Goal: Book appointment/travel/reservation

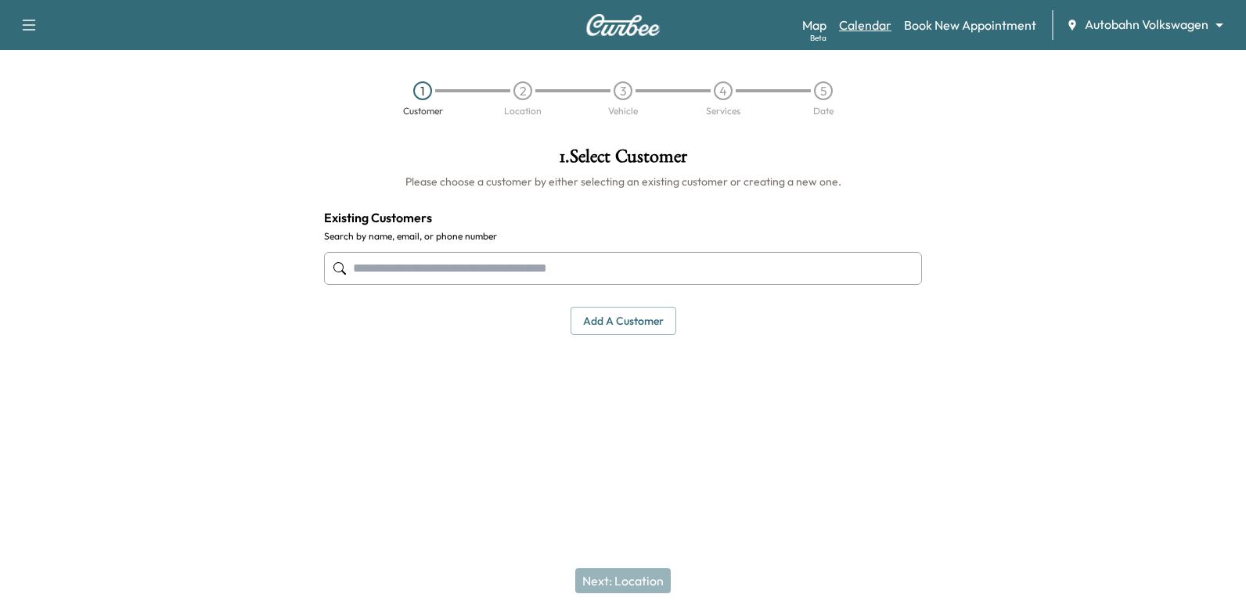
click at [870, 29] on link "Calendar" at bounding box center [865, 25] width 52 height 19
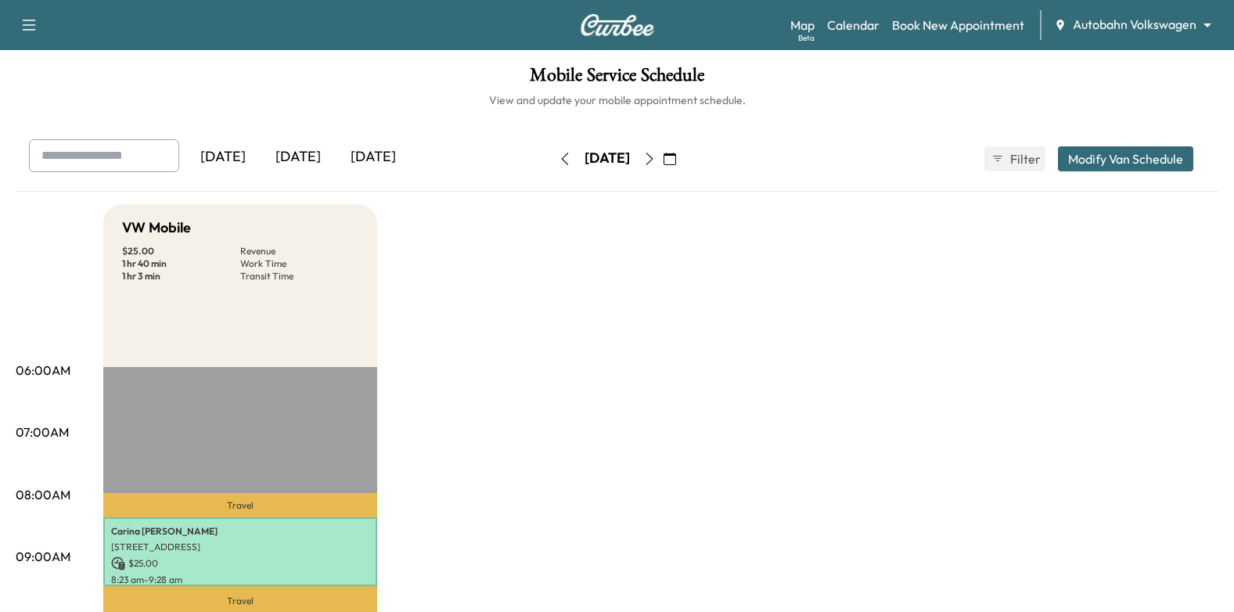
click at [656, 154] on icon "button" at bounding box center [649, 159] width 13 height 13
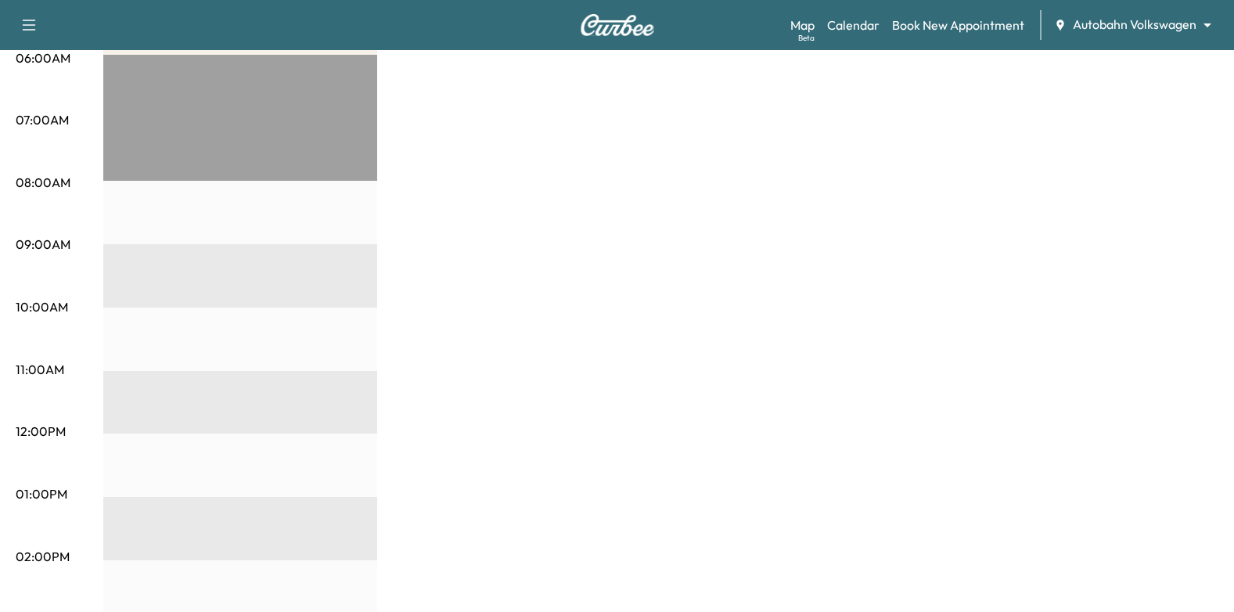
scroll to position [77, 0]
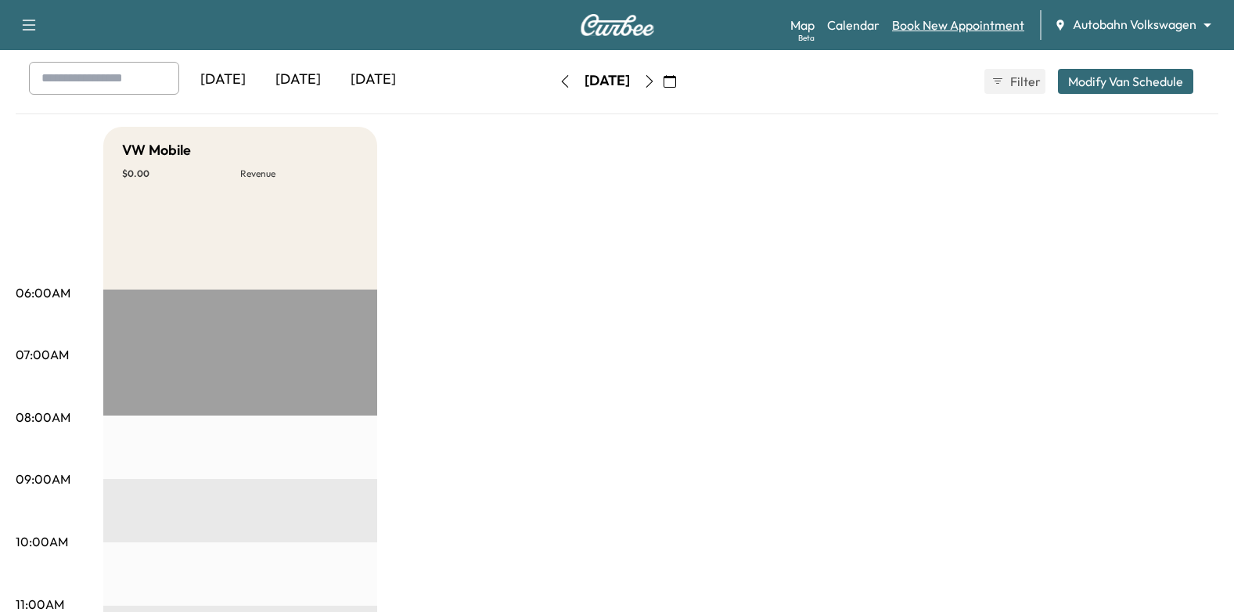
click at [942, 26] on link "Book New Appointment" at bounding box center [958, 25] width 132 height 19
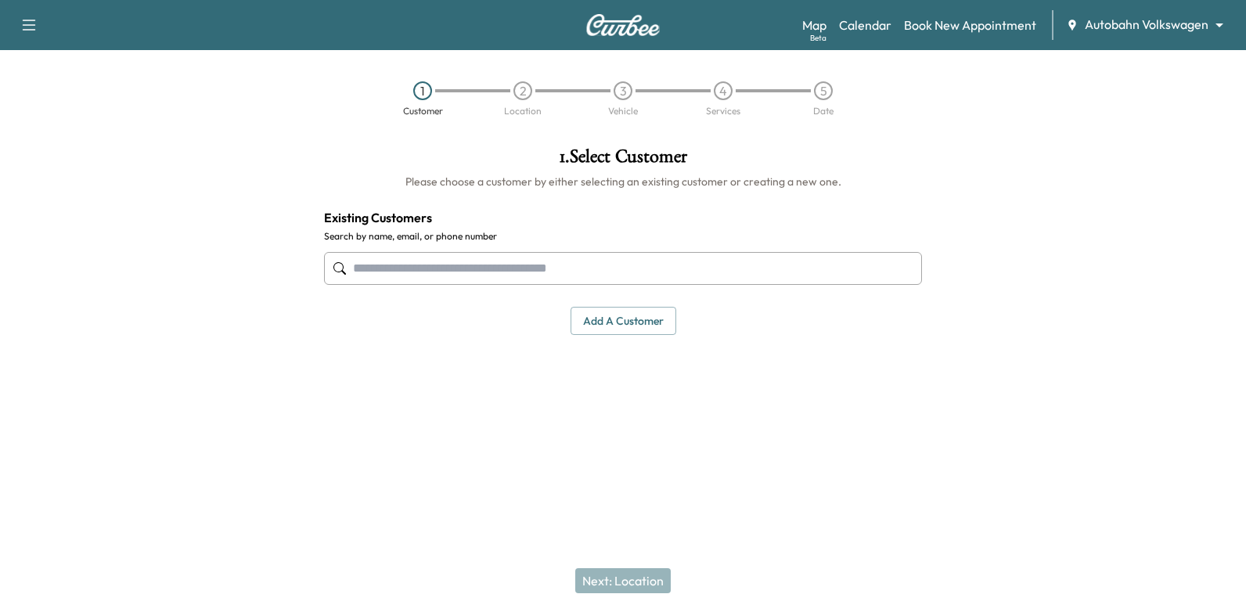
click at [722, 270] on input "text" at bounding box center [623, 268] width 598 height 33
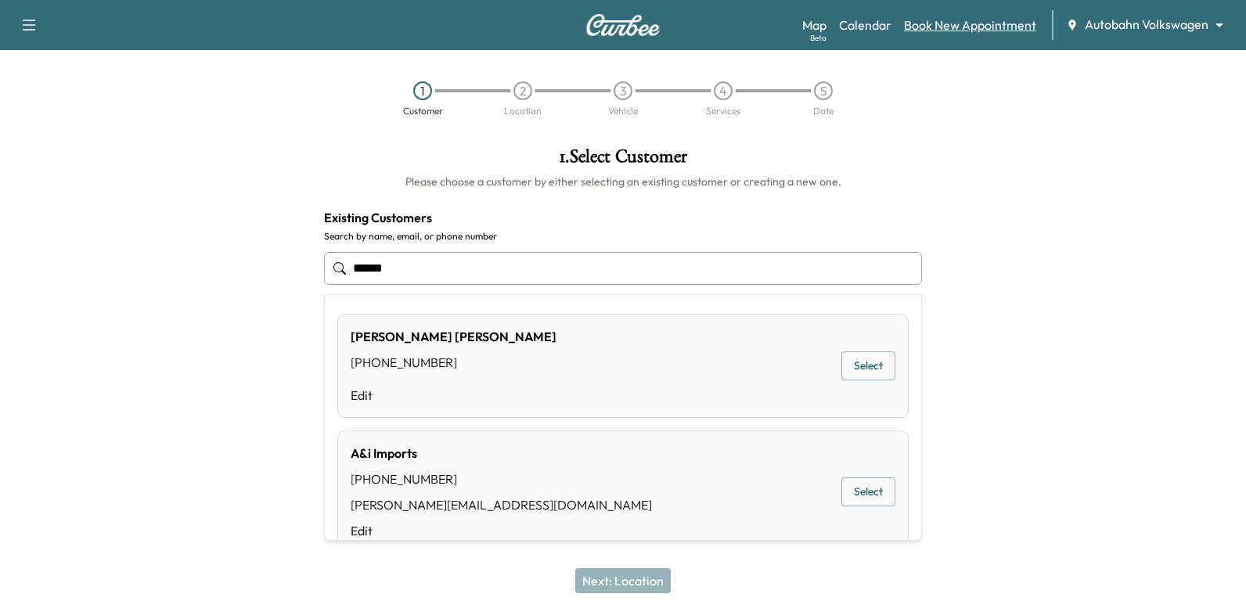
type input "******"
click at [932, 23] on link "Book New Appointment" at bounding box center [970, 25] width 132 height 19
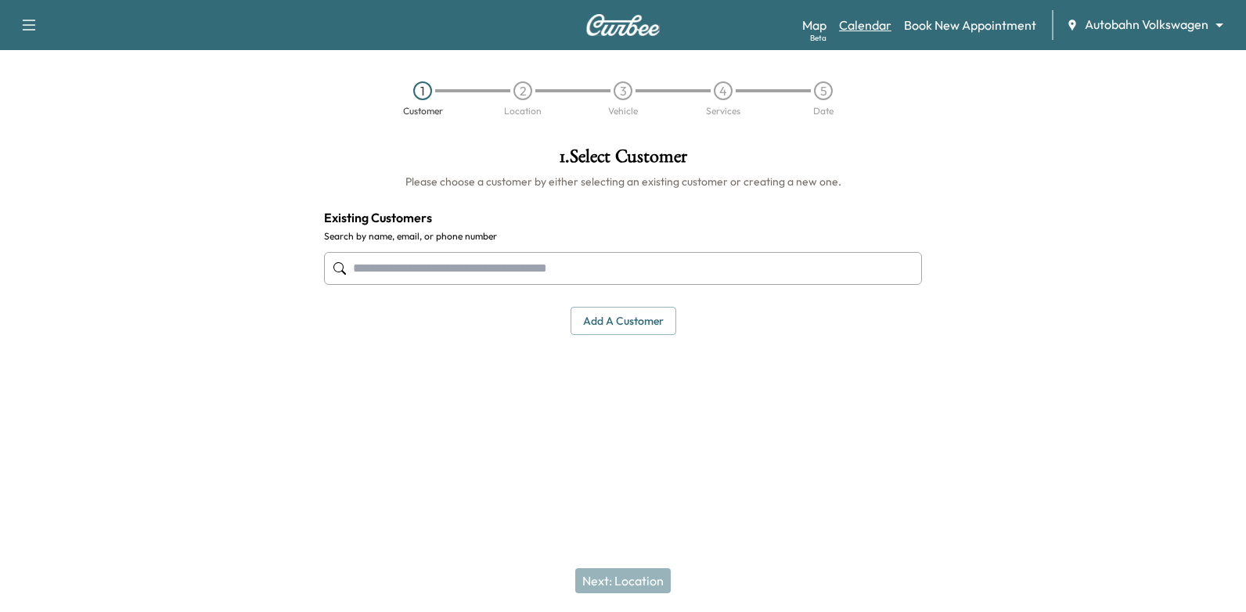
click at [867, 29] on link "Calendar" at bounding box center [865, 25] width 52 height 19
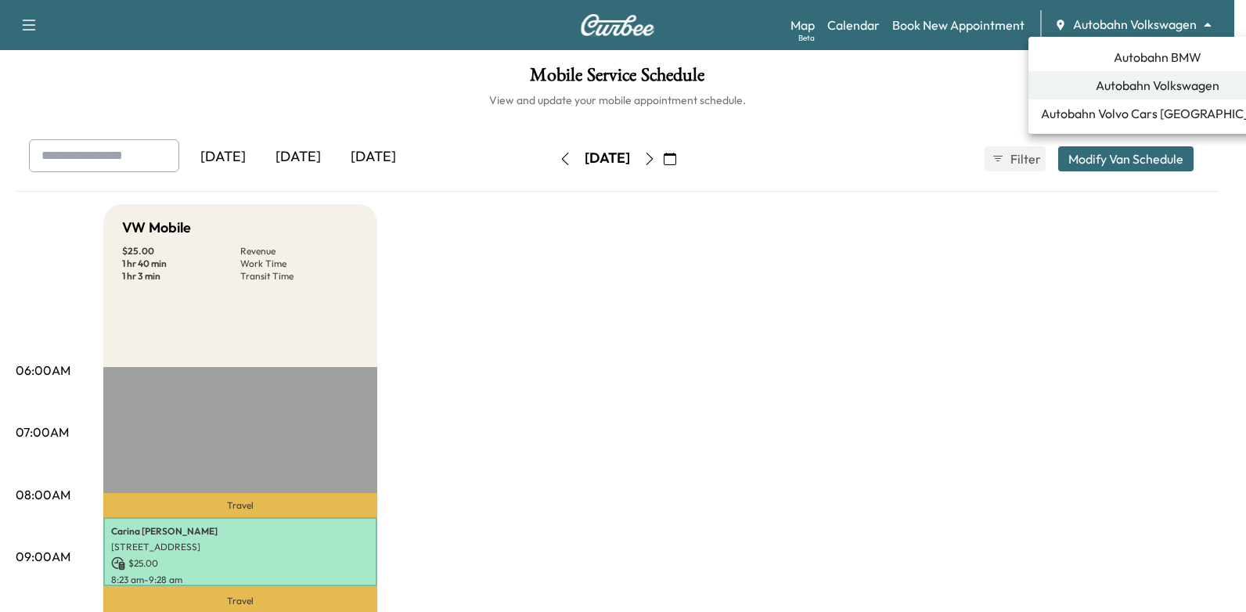
click at [1134, 23] on body "Support Log Out Map Beta Calendar Book New Appointment Autobahn Volkswagen ****…" at bounding box center [623, 306] width 1246 height 612
click at [1129, 70] on li "Autobahn BMW" at bounding box center [1157, 57] width 258 height 28
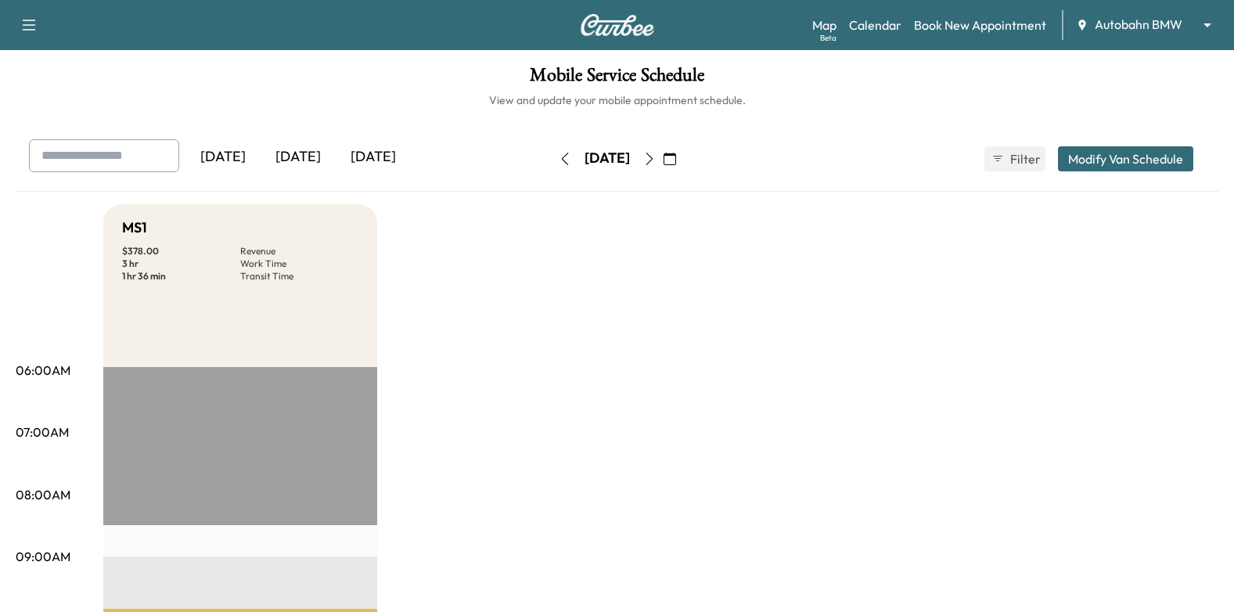
click at [653, 155] on icon "button" at bounding box center [649, 159] width 7 height 13
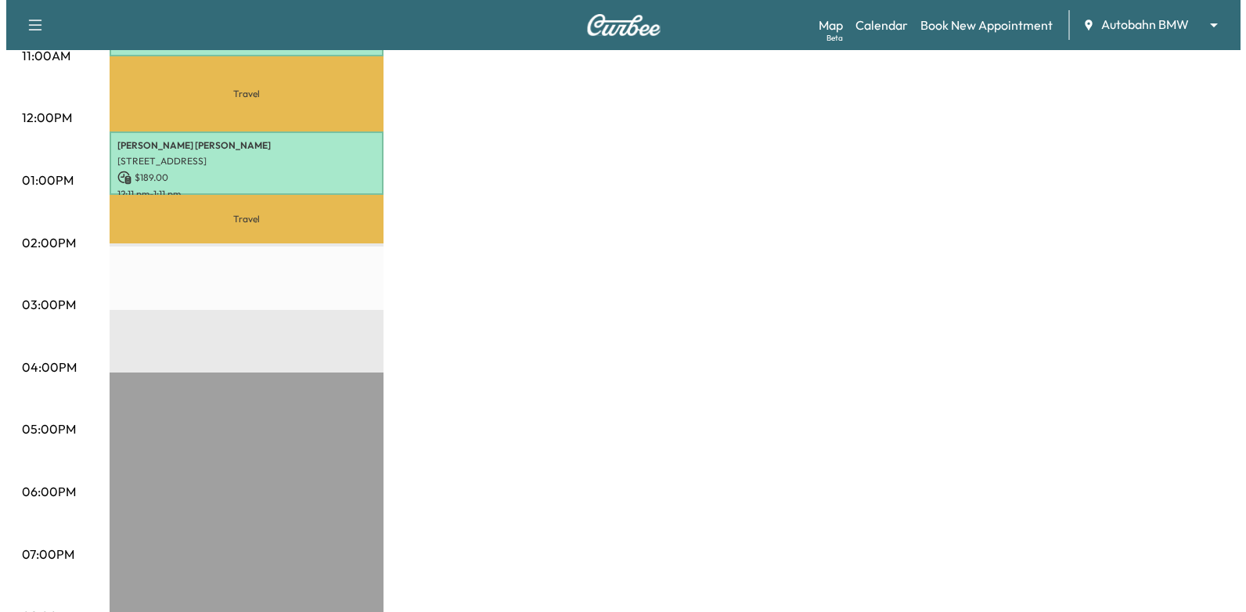
scroll to position [391, 0]
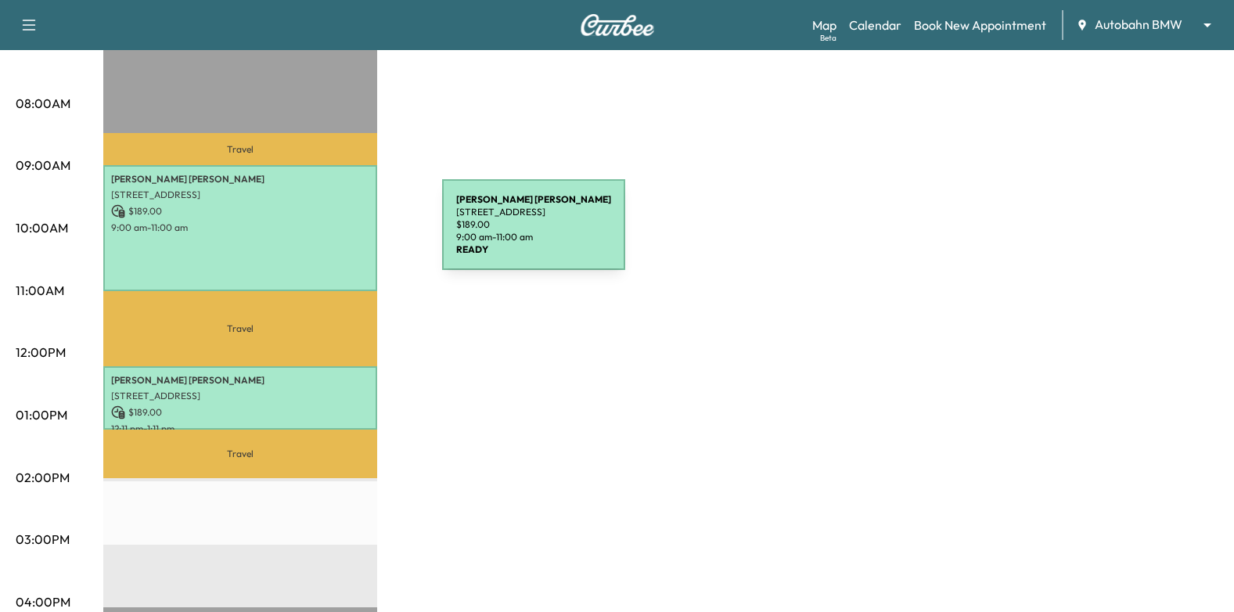
click at [325, 234] on div "Michelle Duncan 432 REMUDA DR, FORT WORTH, TX 76108, USA $ 189.00 9:00 am - 11:…" at bounding box center [240, 228] width 274 height 127
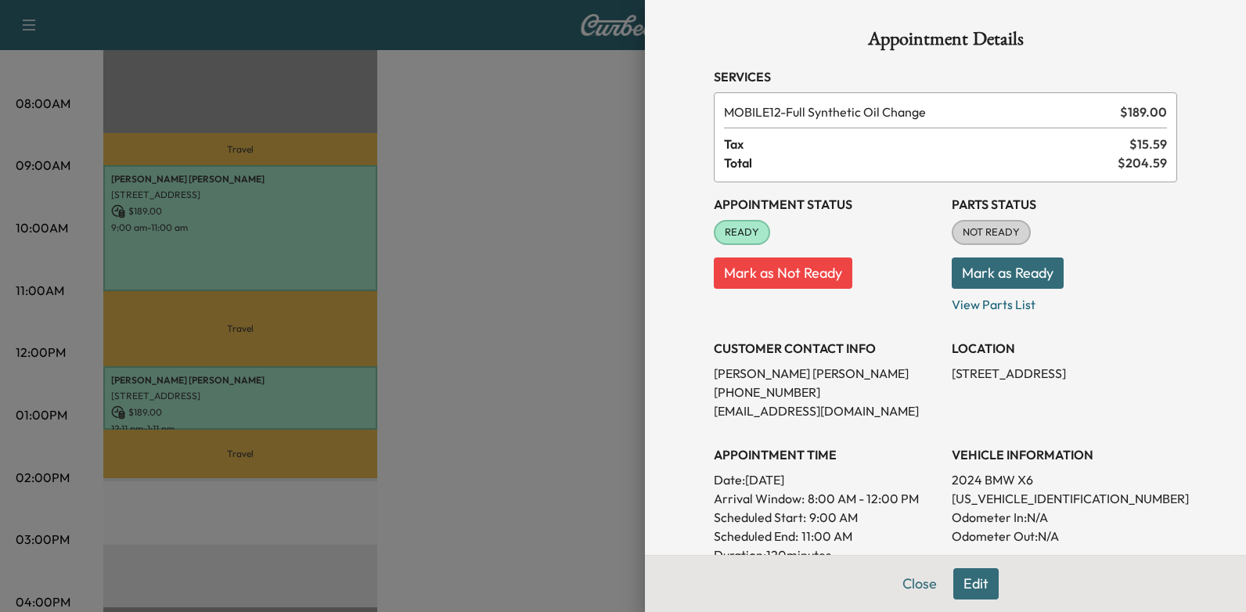
scroll to position [0, 0]
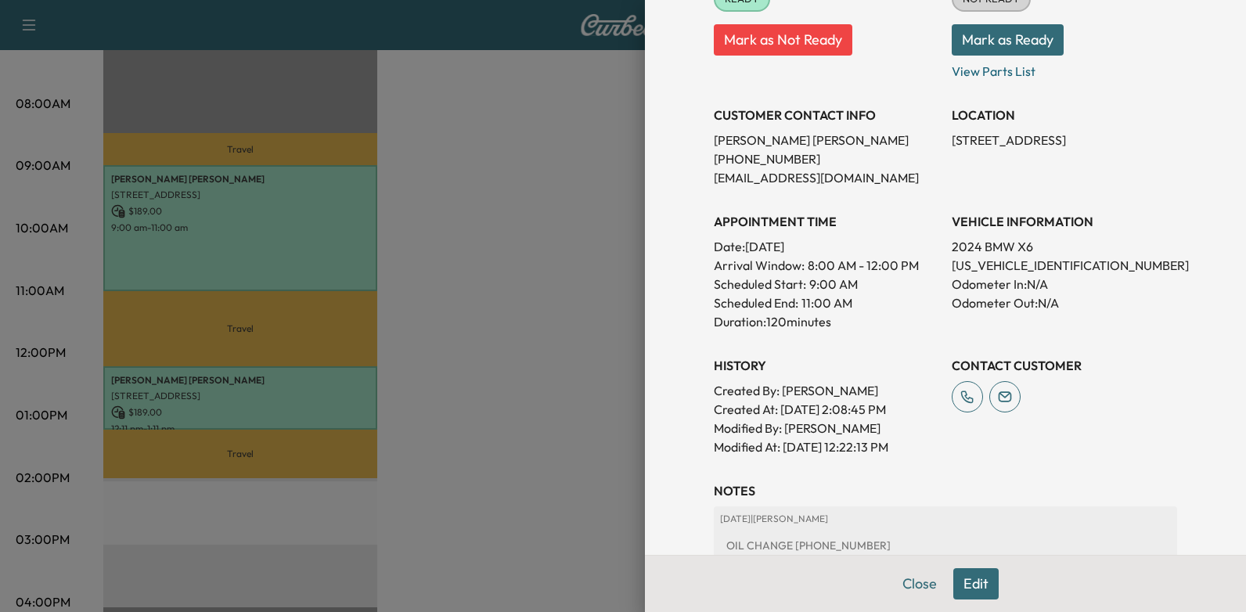
click at [965, 581] on button "Edit" at bounding box center [975, 583] width 45 height 31
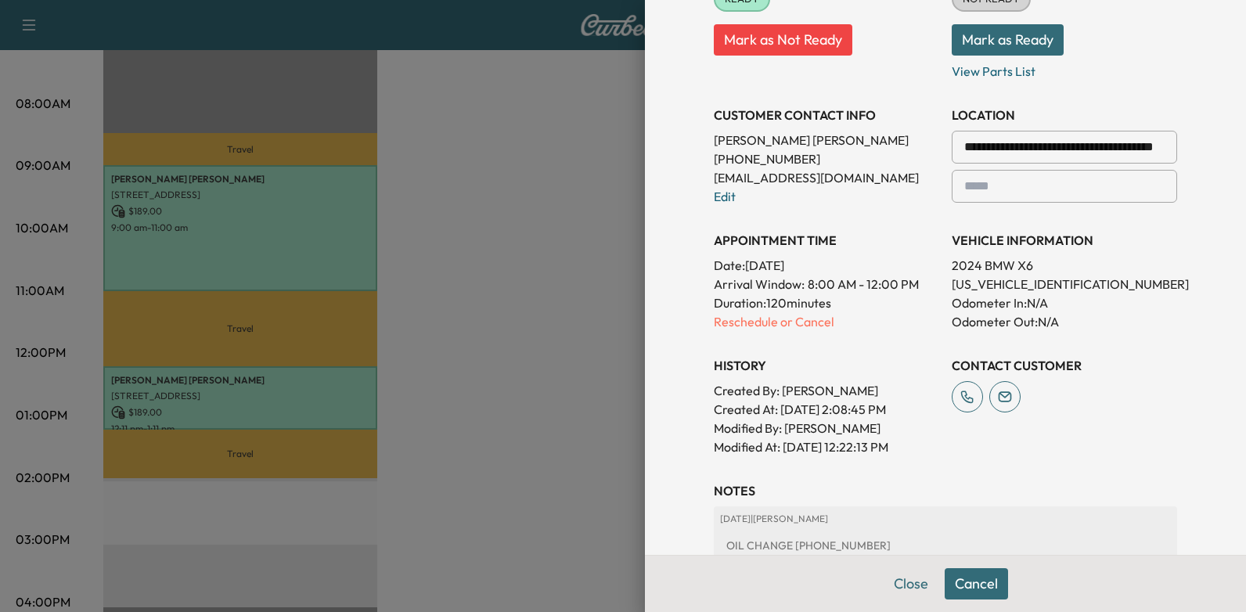
scroll to position [424, 0]
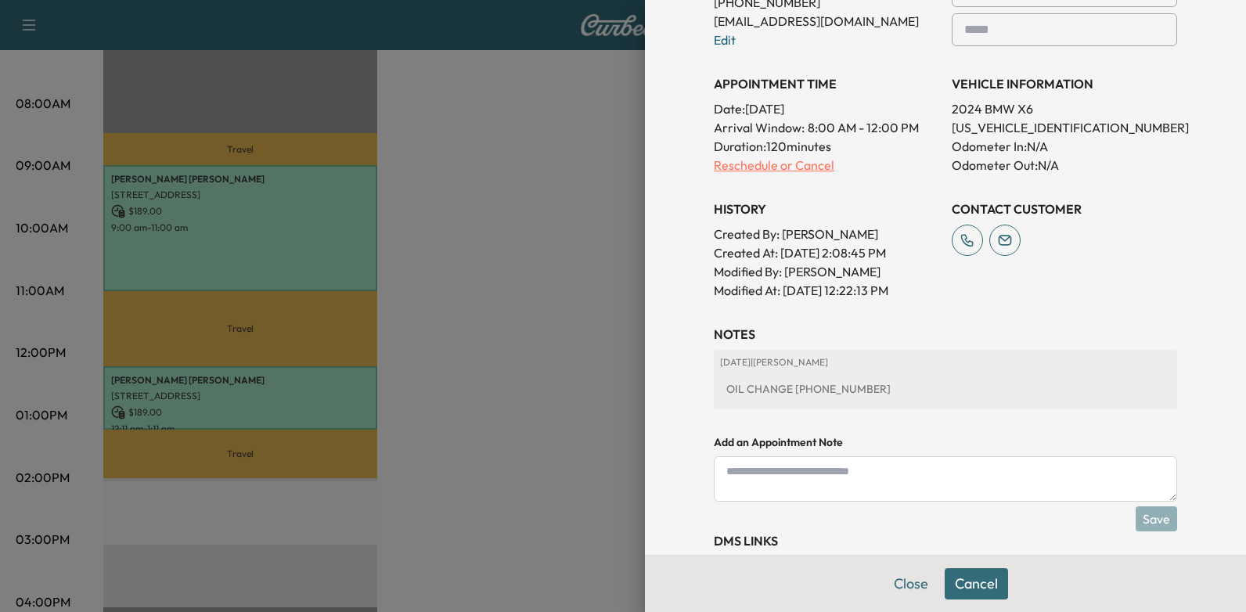
click at [780, 157] on p "Reschedule or Cancel" at bounding box center [826, 165] width 225 height 19
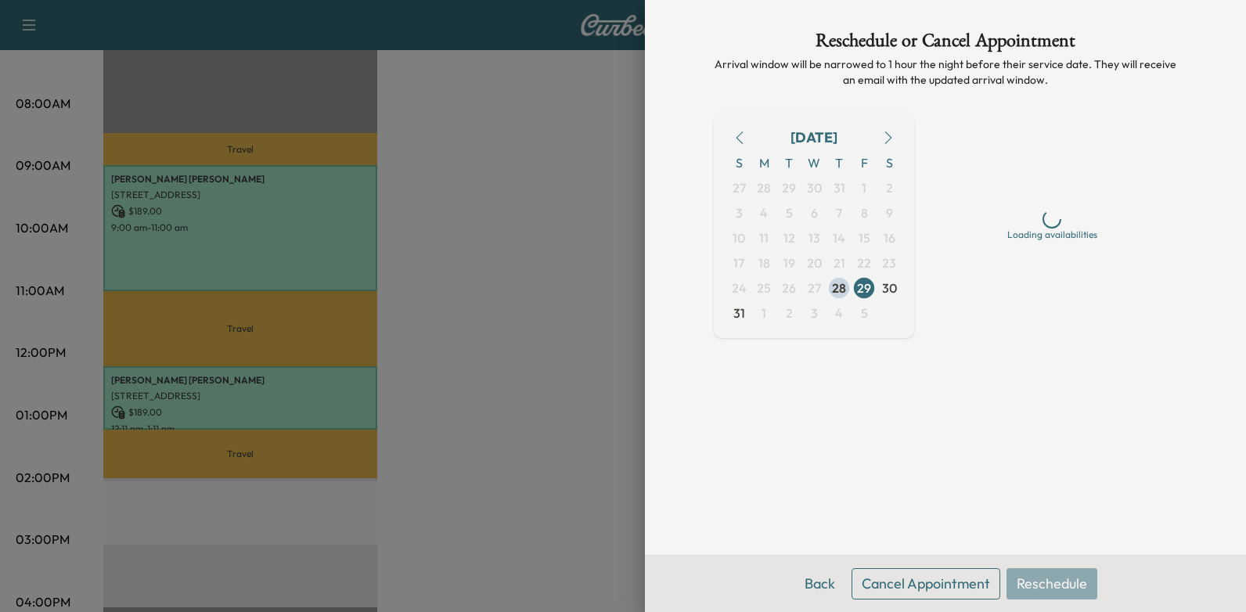
scroll to position [0, 0]
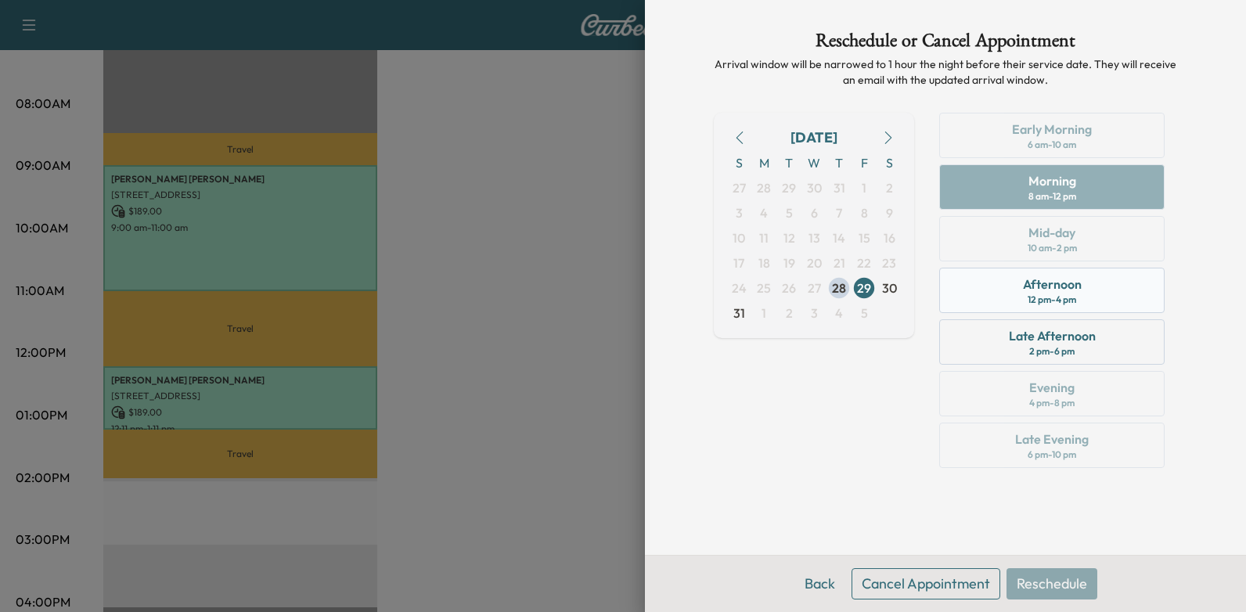
click at [1127, 292] on div "Afternoon 12 pm - 4 pm" at bounding box center [1051, 290] width 225 height 45
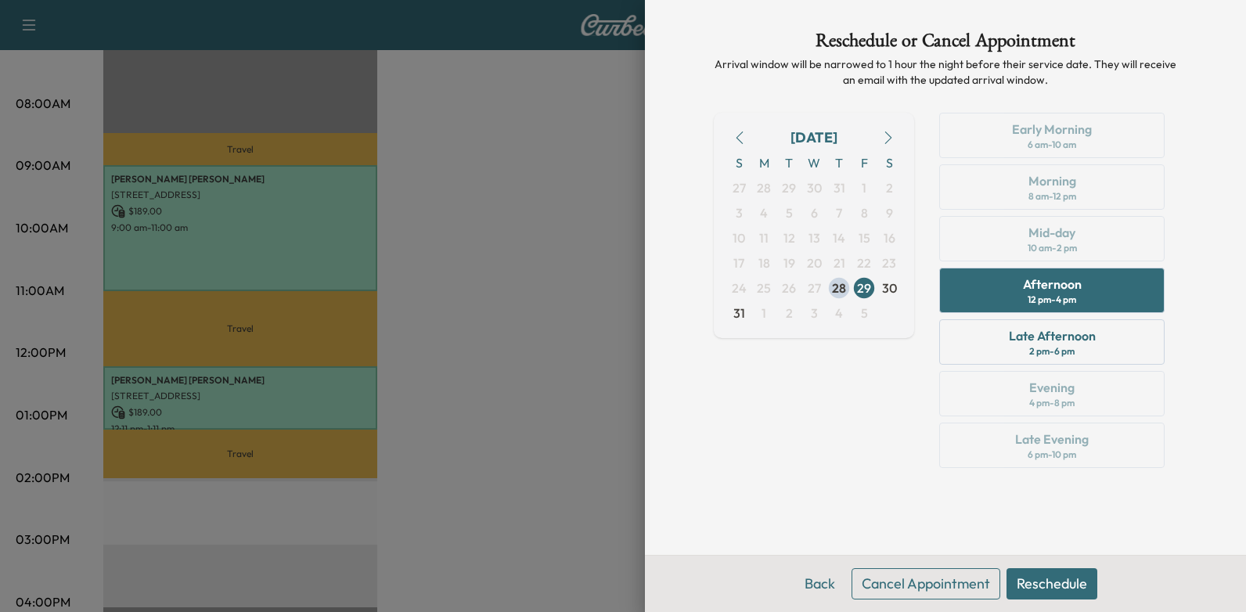
click at [1057, 584] on button "Reschedule" at bounding box center [1051, 583] width 91 height 31
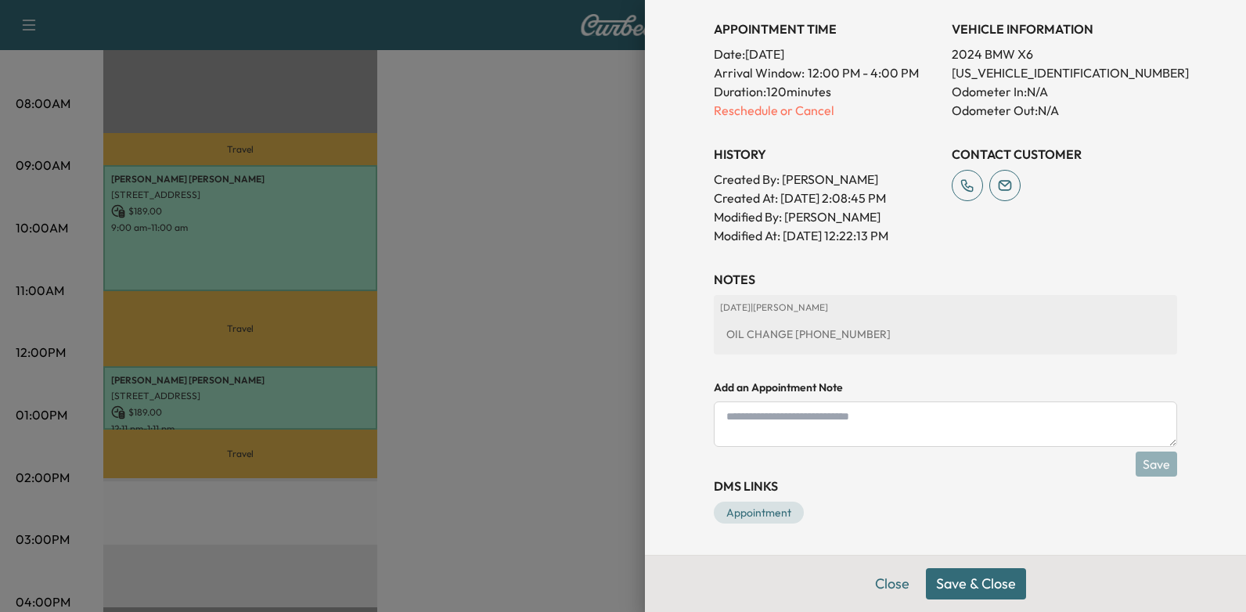
click at [968, 585] on button "Save & Close" at bounding box center [976, 583] width 100 height 31
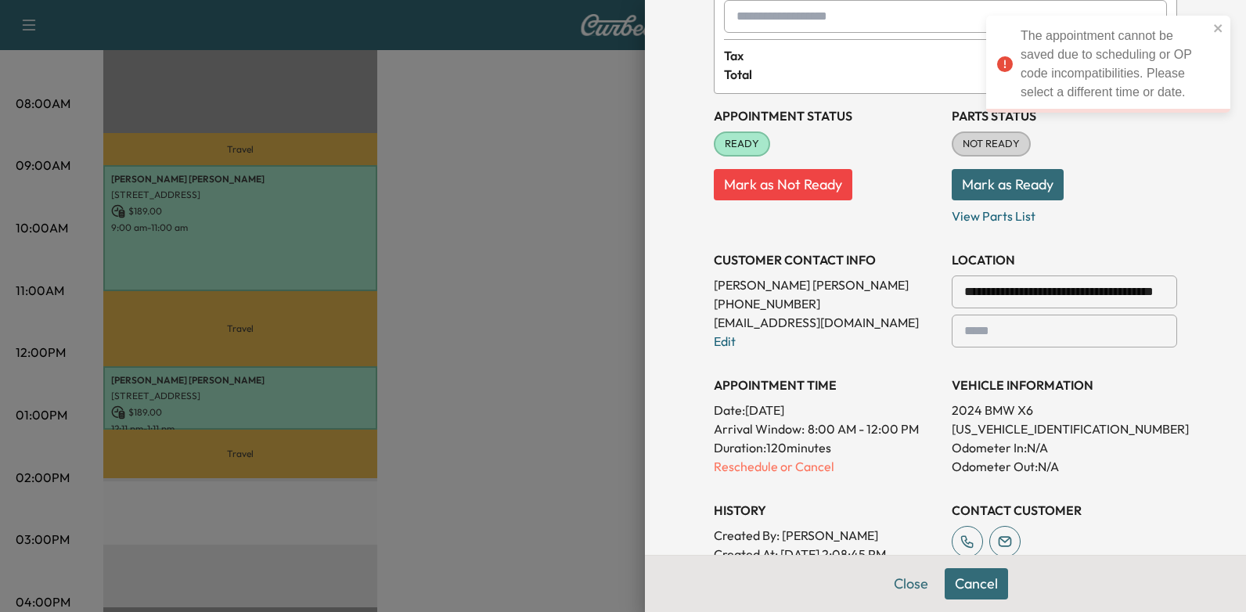
scroll to position [235, 0]
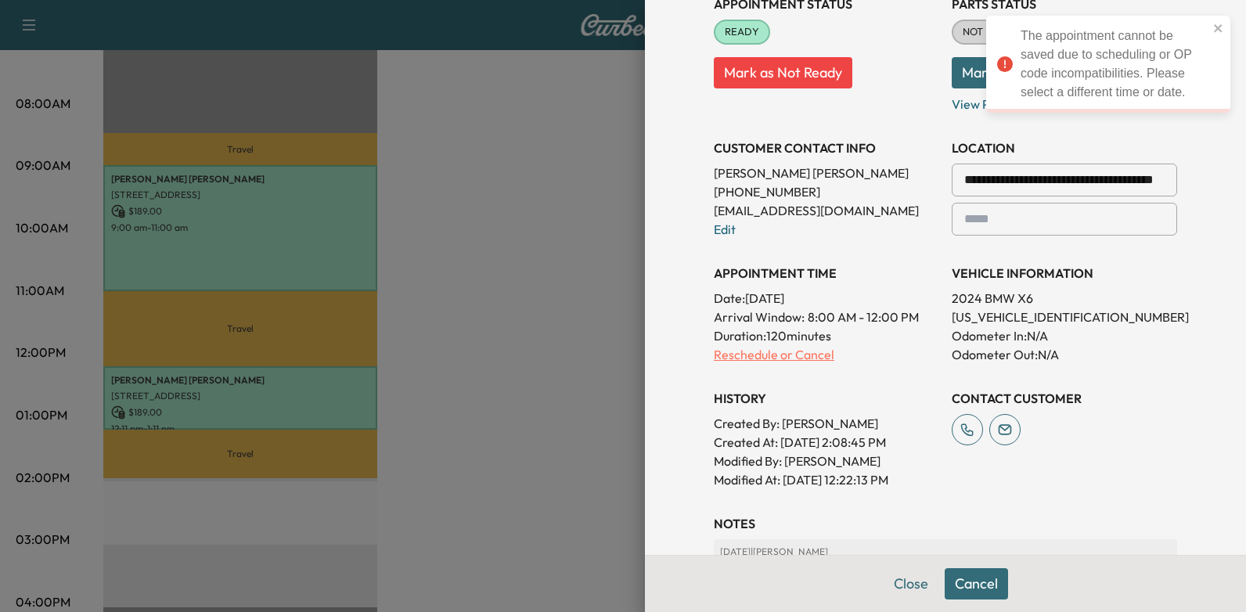
click at [771, 355] on p "Reschedule or Cancel" at bounding box center [826, 354] width 225 height 19
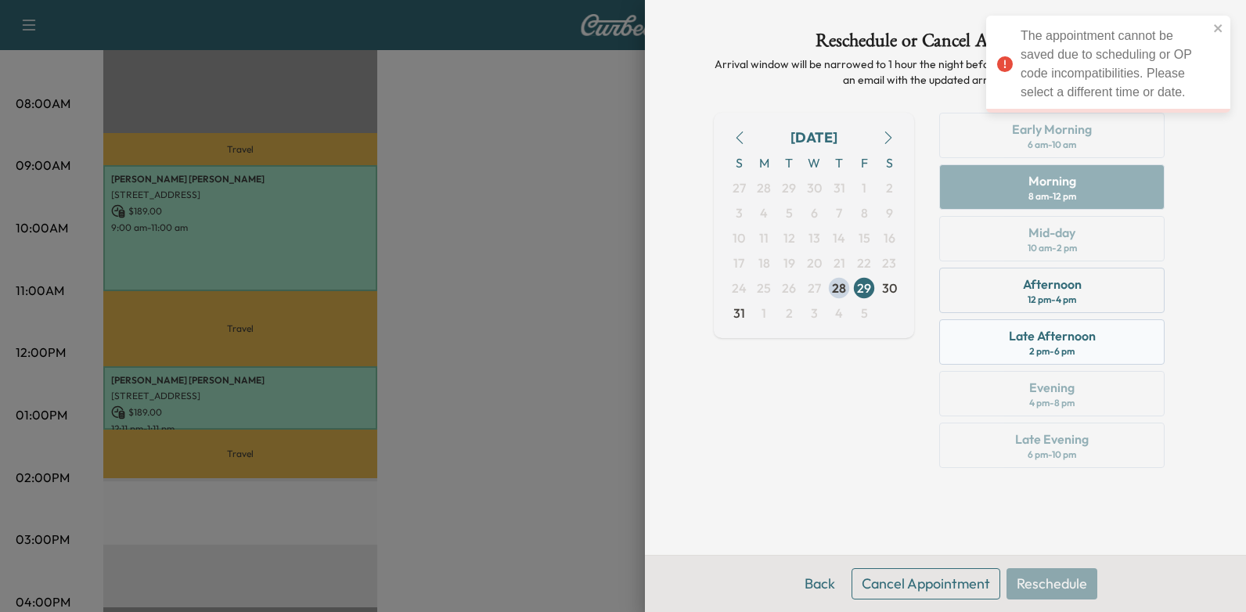
click at [1057, 338] on div "Late Afternoon" at bounding box center [1052, 335] width 87 height 19
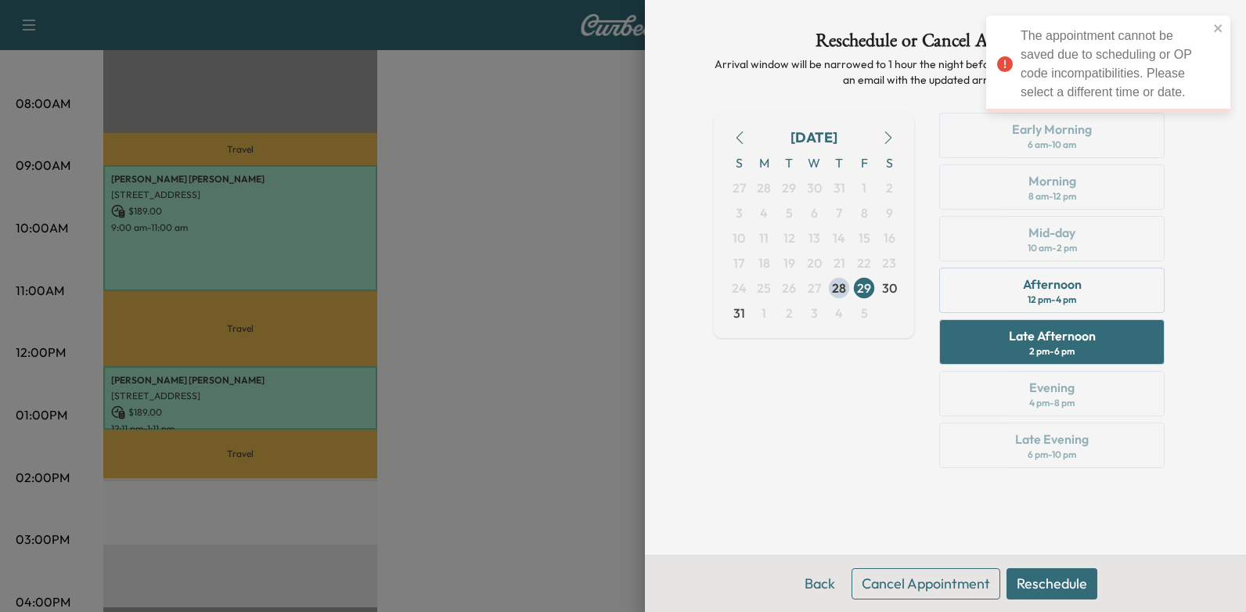
click at [1057, 592] on button "Reschedule" at bounding box center [1051, 583] width 91 height 31
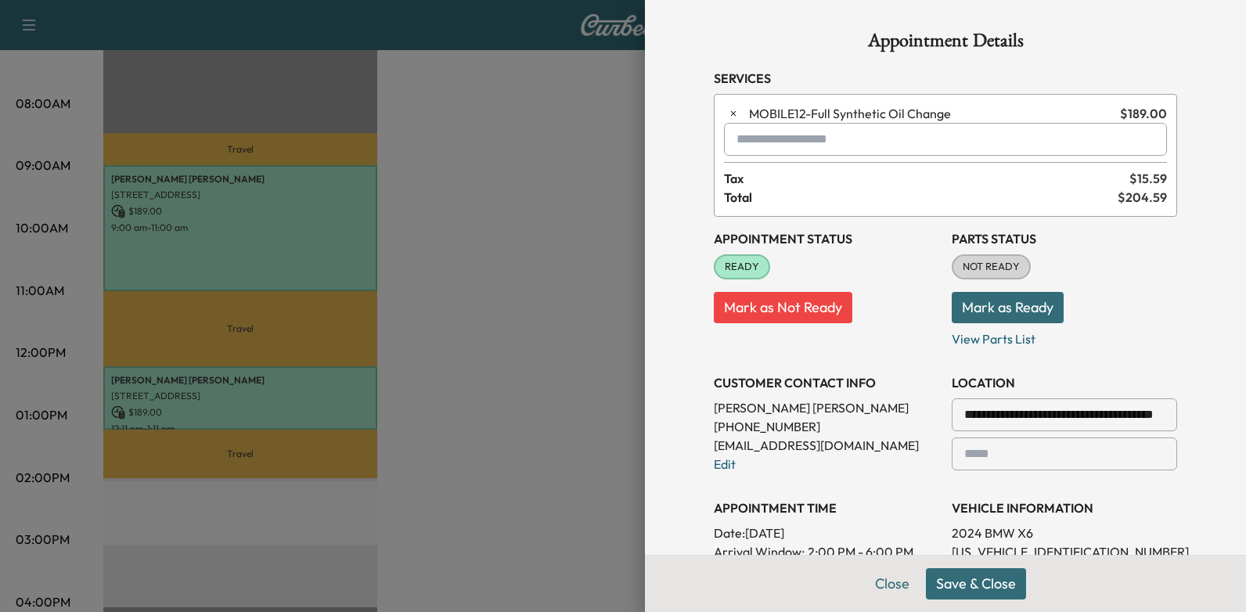
click at [967, 578] on button "Save & Close" at bounding box center [976, 583] width 100 height 31
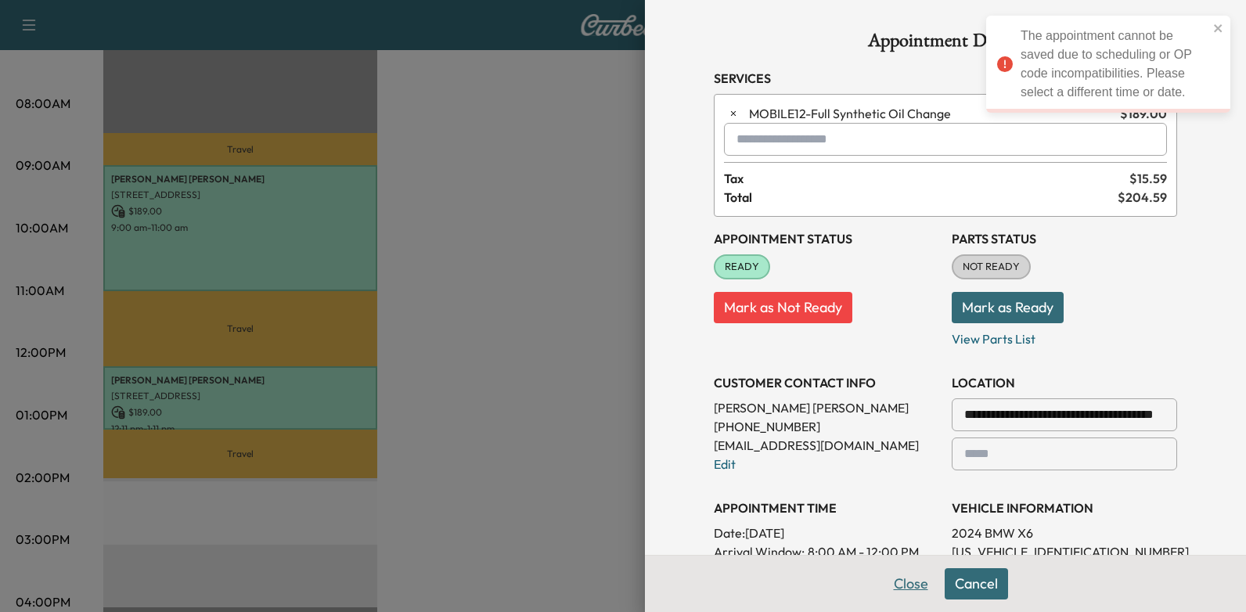
click at [910, 587] on button "Close" at bounding box center [911, 583] width 55 height 31
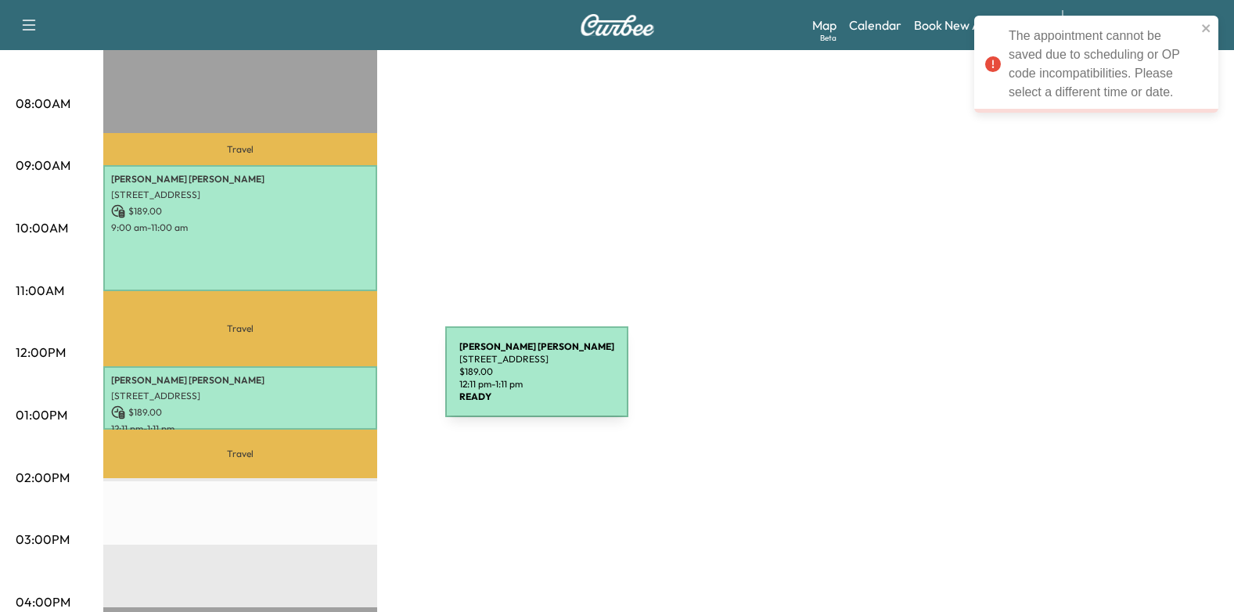
click at [328, 379] on p "Sally Marsalis" at bounding box center [240, 380] width 258 height 13
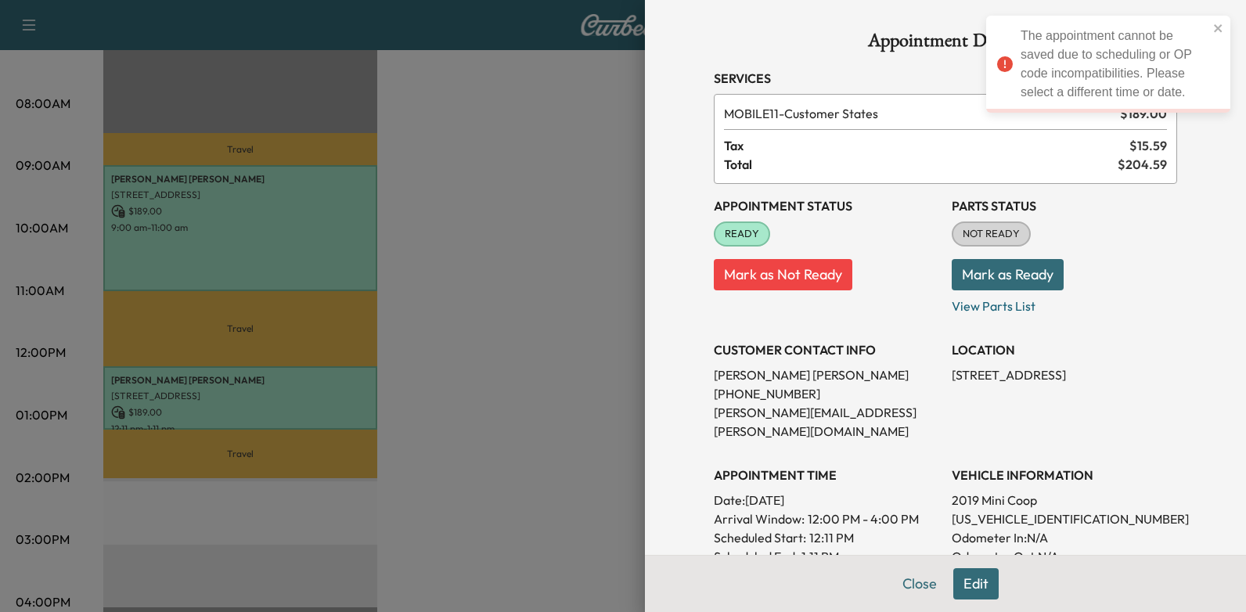
scroll to position [391, 0]
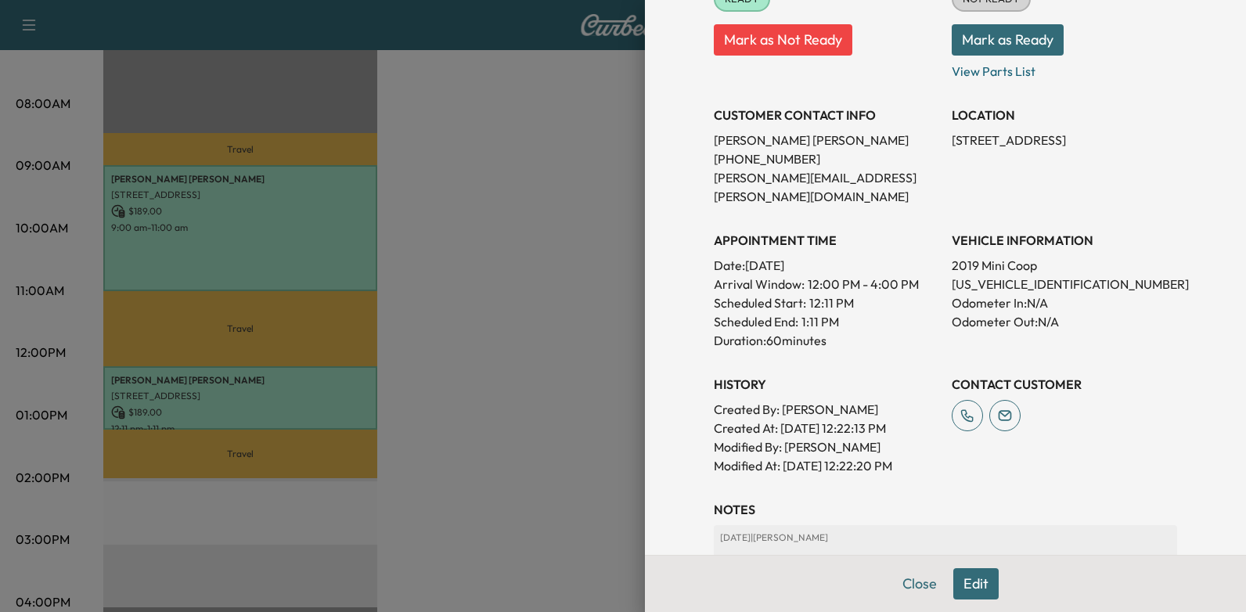
click at [963, 586] on button "Edit" at bounding box center [975, 583] width 45 height 31
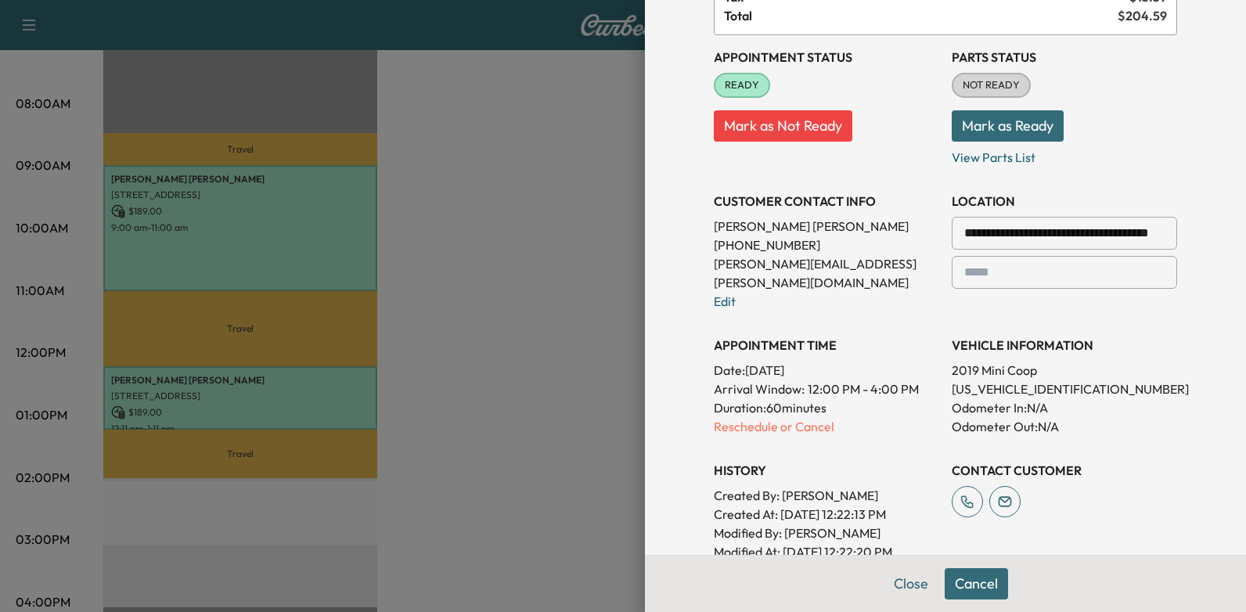
scroll to position [0, 0]
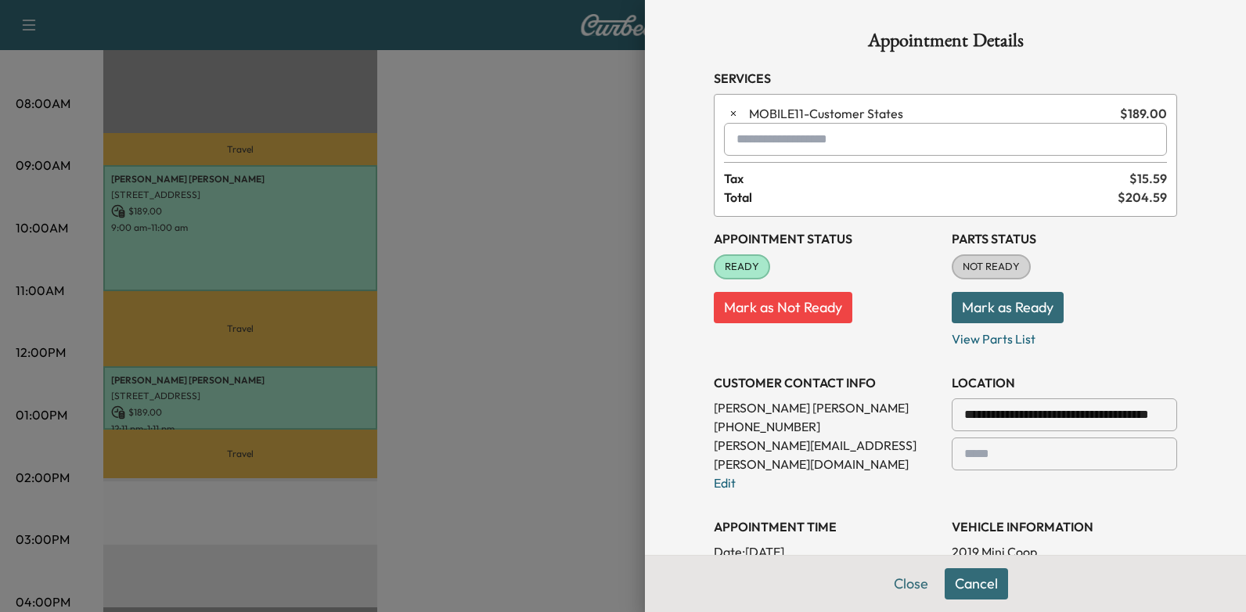
click at [542, 358] on div at bounding box center [623, 306] width 1246 height 612
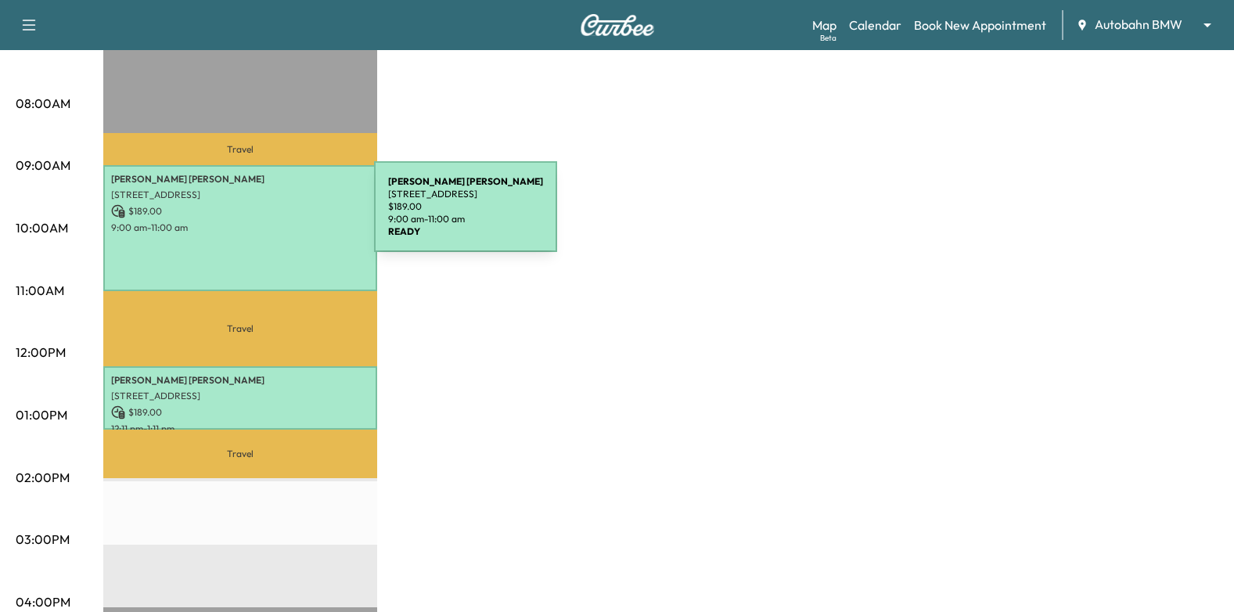
click at [257, 217] on div "Michelle Duncan 432 REMUDA DR, FORT WORTH, TX 76108, USA $ 189.00 9:00 am - 11:…" at bounding box center [240, 228] width 274 height 127
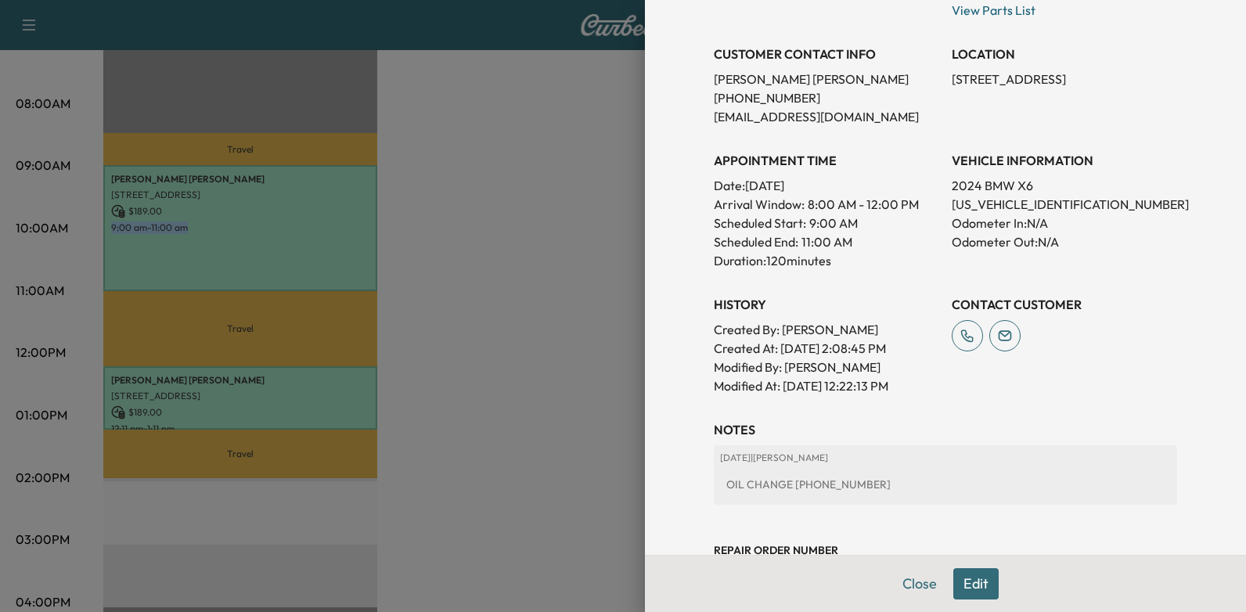
scroll to position [189, 0]
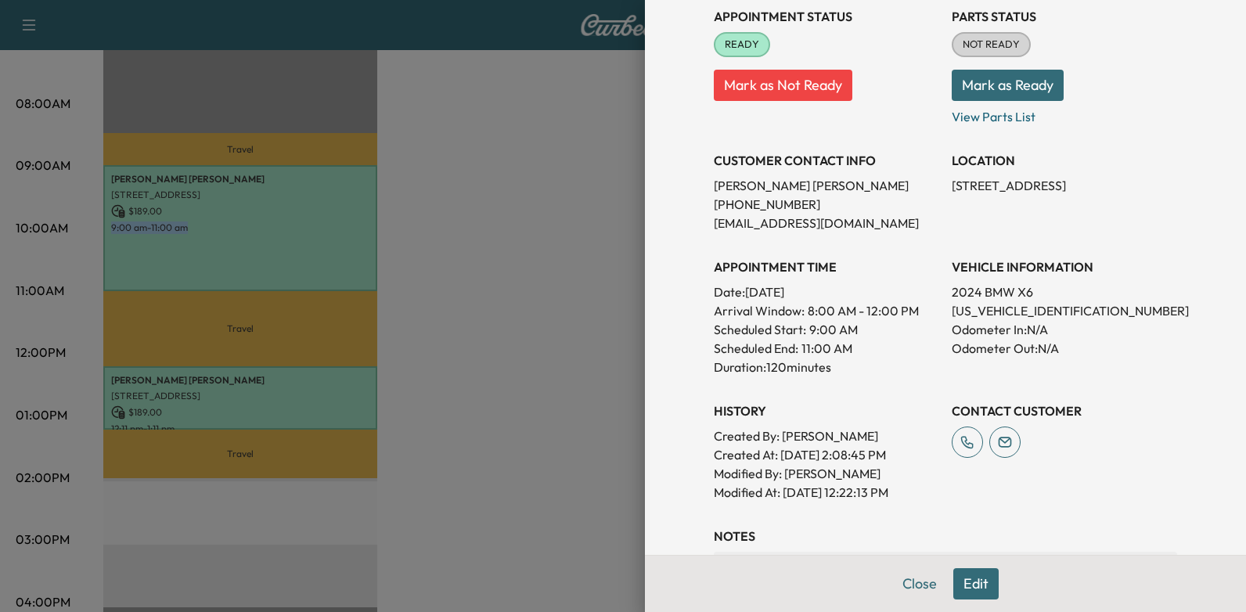
drag, startPoint x: 942, startPoint y: 181, endPoint x: 1025, endPoint y: 218, distance: 91.8
click at [1025, 218] on div "LOCATION 432 REMUDA DR, FORT WORTH, TX 76108, USA" at bounding box center [1064, 186] width 225 height 94
drag, startPoint x: 1025, startPoint y: 218, endPoint x: 988, endPoint y: 198, distance: 42.0
copy p "432 REMUDA DR, FORT WORTH, TX 76108, USA"
drag, startPoint x: 895, startPoint y: 361, endPoint x: 895, endPoint y: 398, distance: 36.8
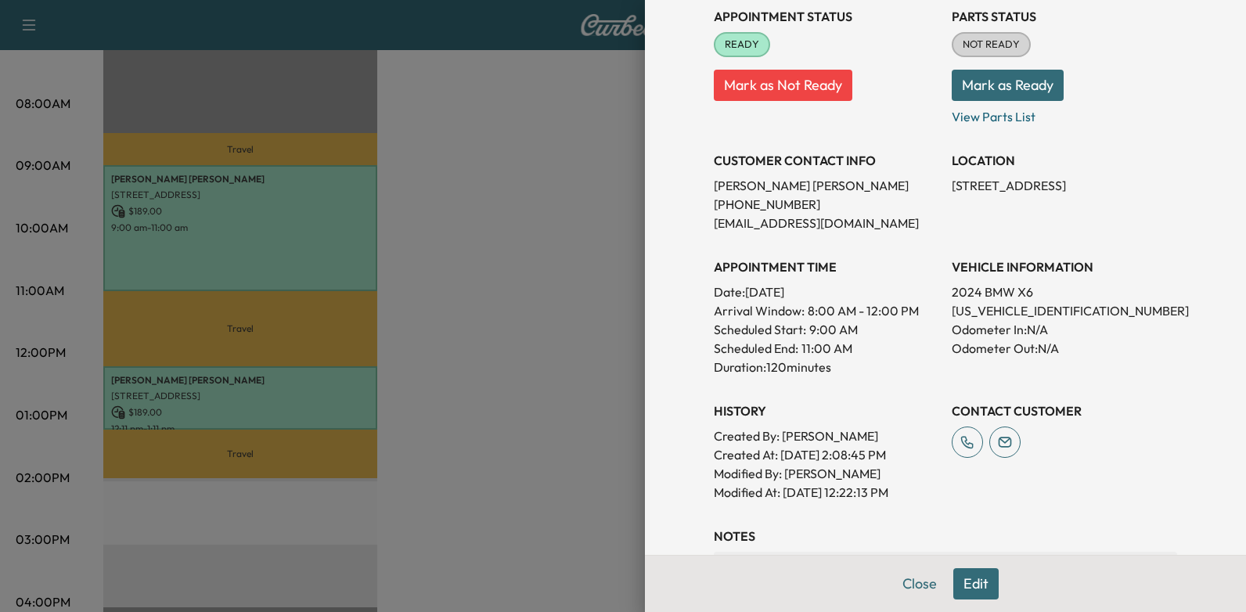
click at [895, 361] on p "Duration: 120 minutes" at bounding box center [826, 367] width 225 height 19
click at [966, 585] on button "Edit" at bounding box center [975, 583] width 45 height 31
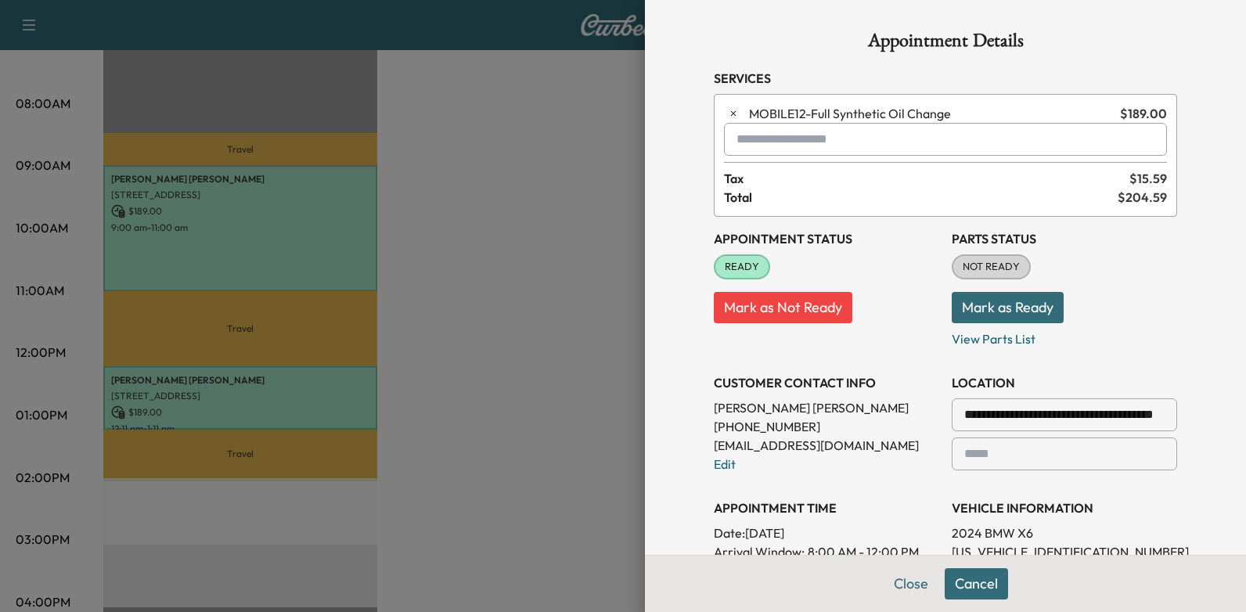
scroll to position [235, 0]
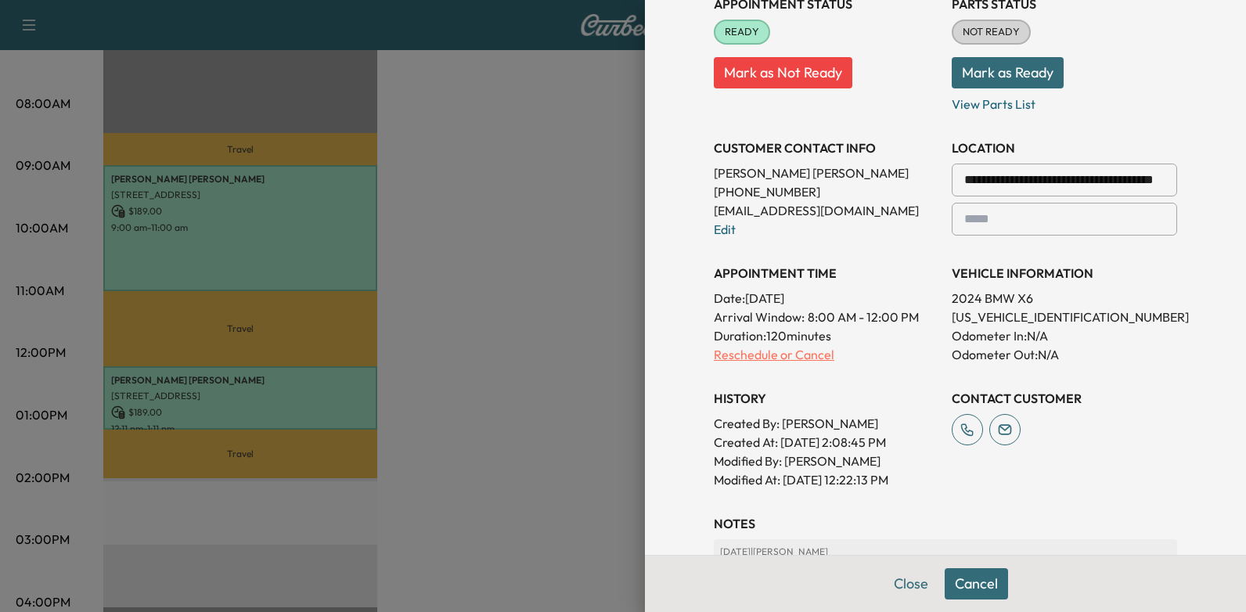
click at [787, 353] on p "Reschedule or Cancel" at bounding box center [826, 354] width 225 height 19
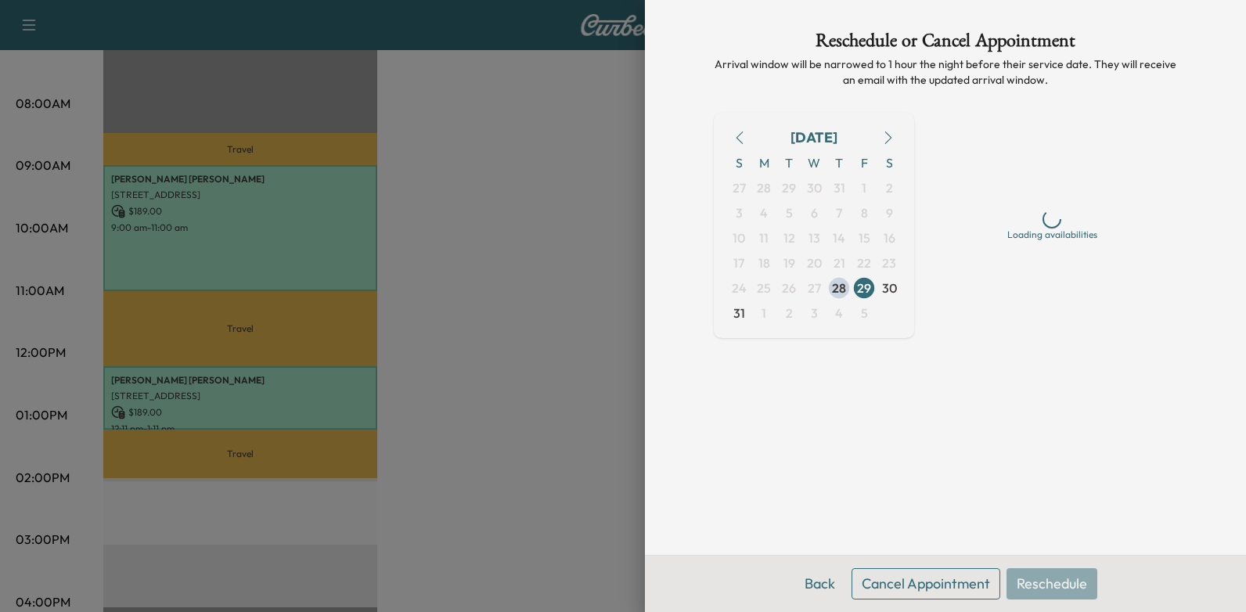
scroll to position [0, 0]
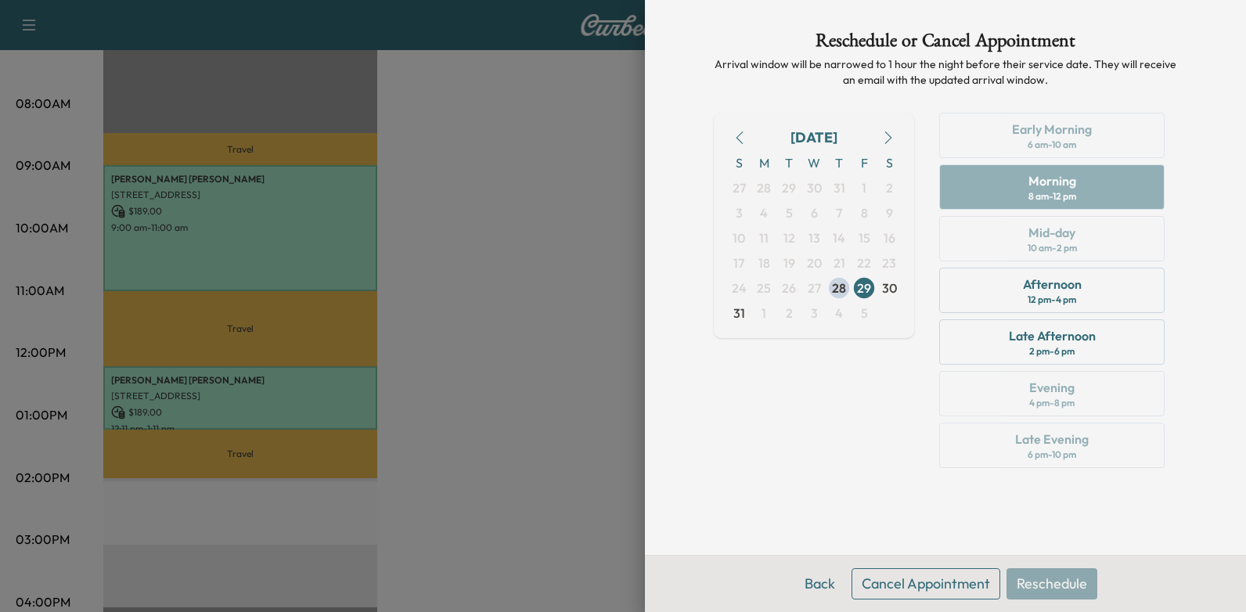
click at [907, 582] on button "Cancel Appointment" at bounding box center [926, 583] width 149 height 31
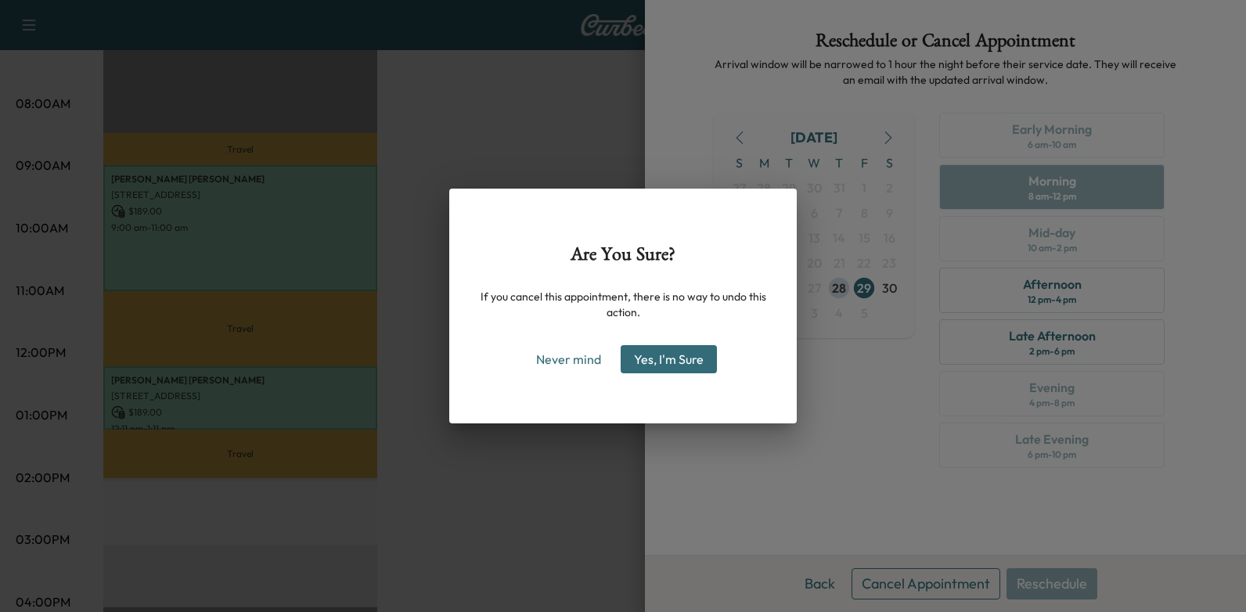
click at [674, 352] on button "Yes, I'm Sure" at bounding box center [669, 359] width 96 height 28
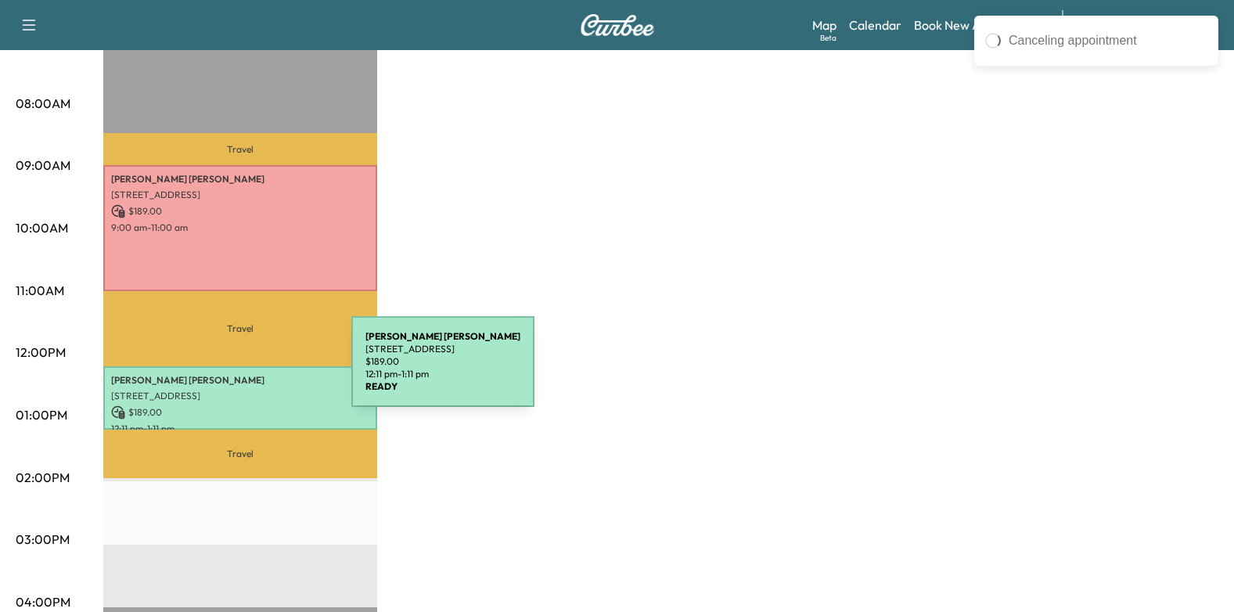
click at [242, 405] on p "$ 189.00" at bounding box center [240, 412] width 258 height 14
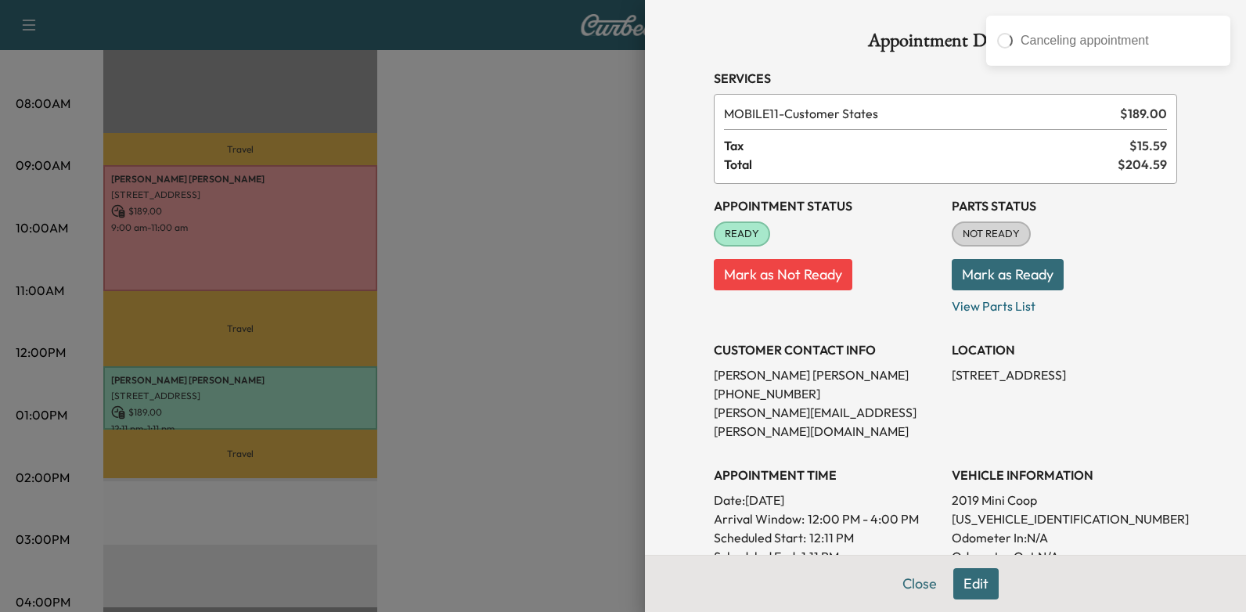
drag, startPoint x: 965, startPoint y: 582, endPoint x: 966, endPoint y: 567, distance: 14.9
click at [966, 582] on button "Edit" at bounding box center [975, 583] width 45 height 31
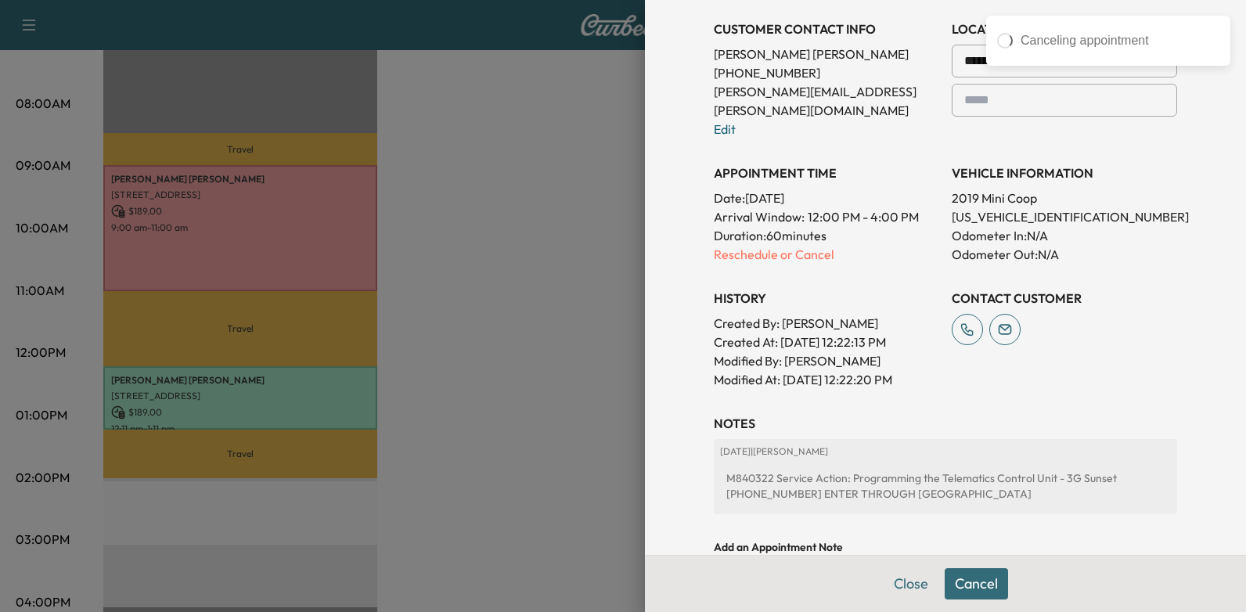
scroll to position [391, 0]
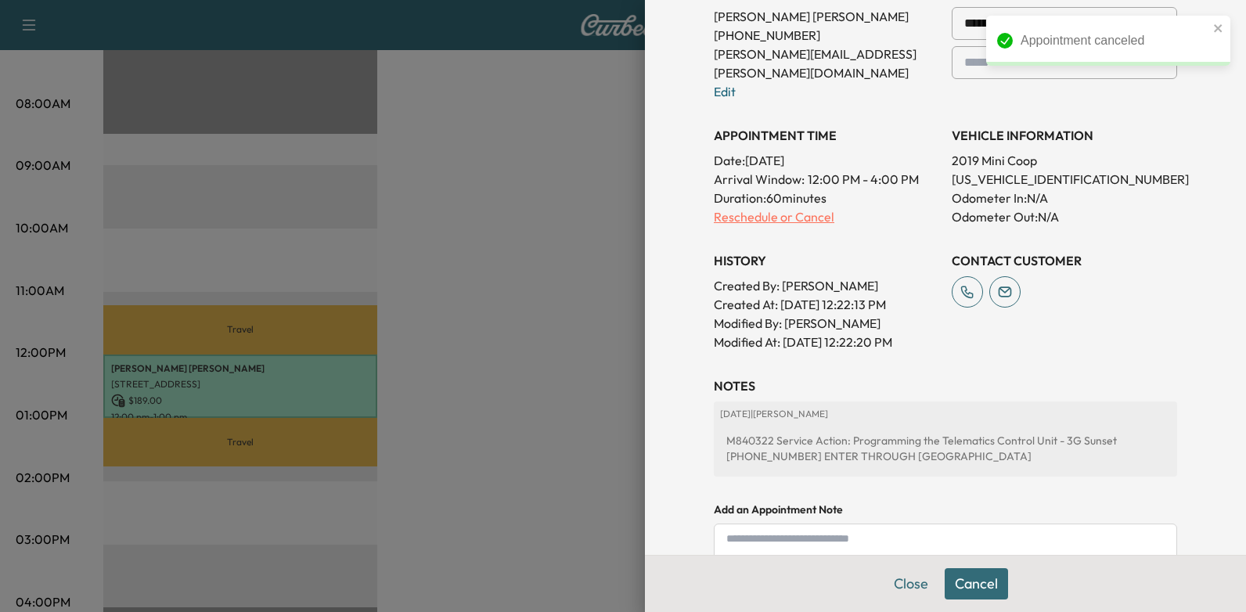
click at [780, 207] on p "Reschedule or Cancel" at bounding box center [826, 216] width 225 height 19
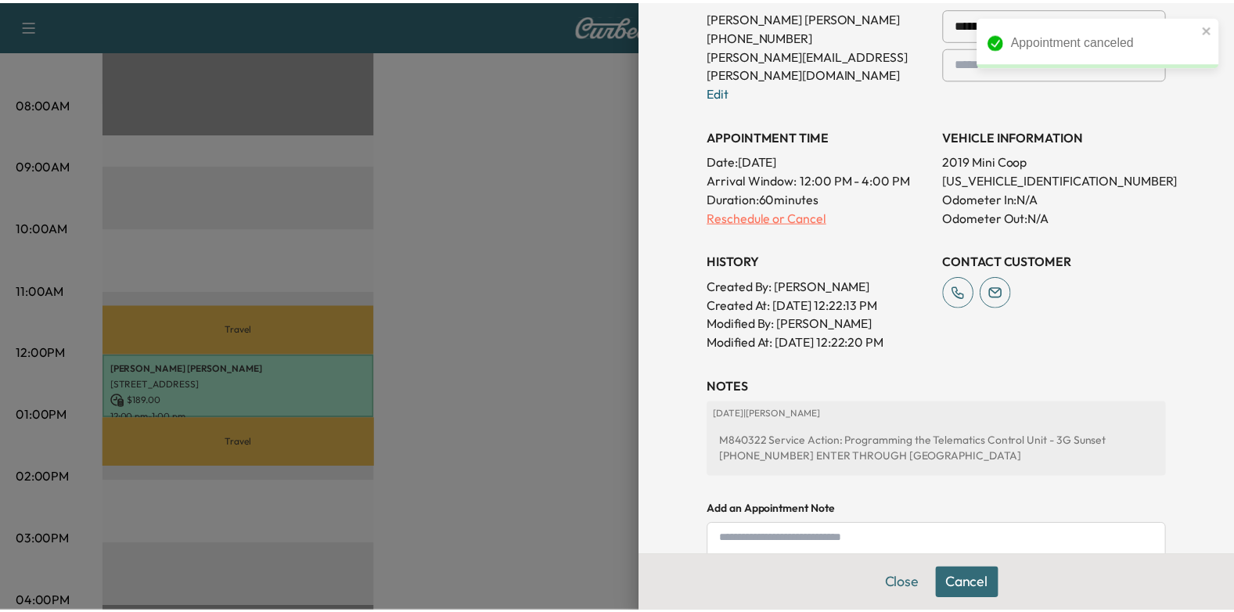
scroll to position [0, 0]
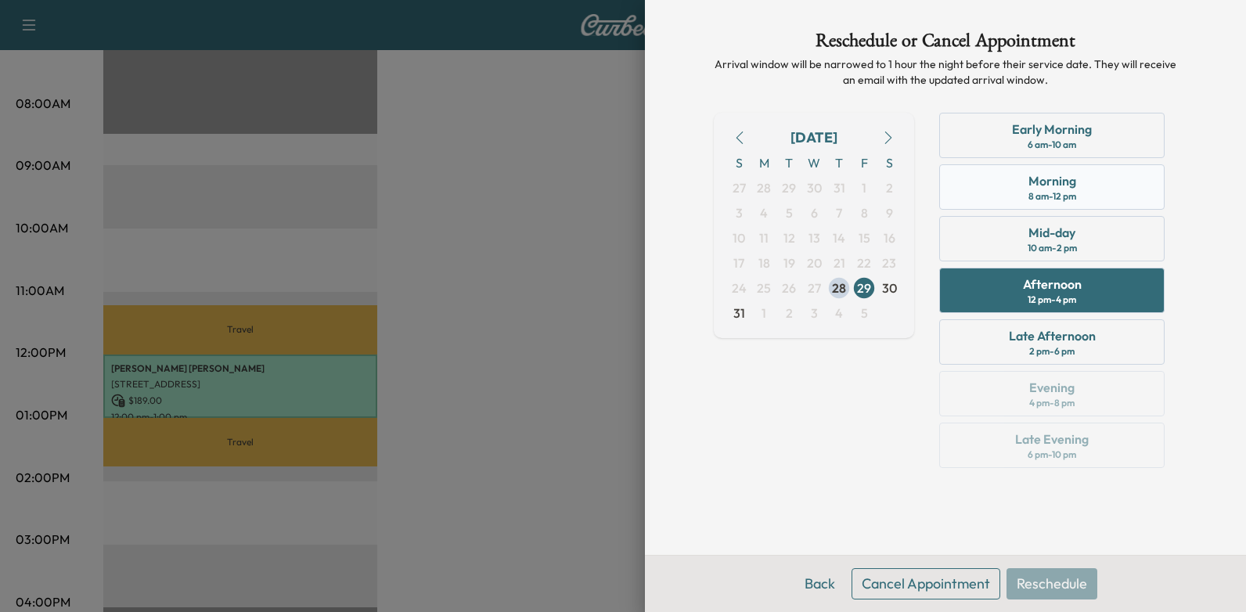
click at [1062, 187] on div "Morning" at bounding box center [1052, 180] width 48 height 19
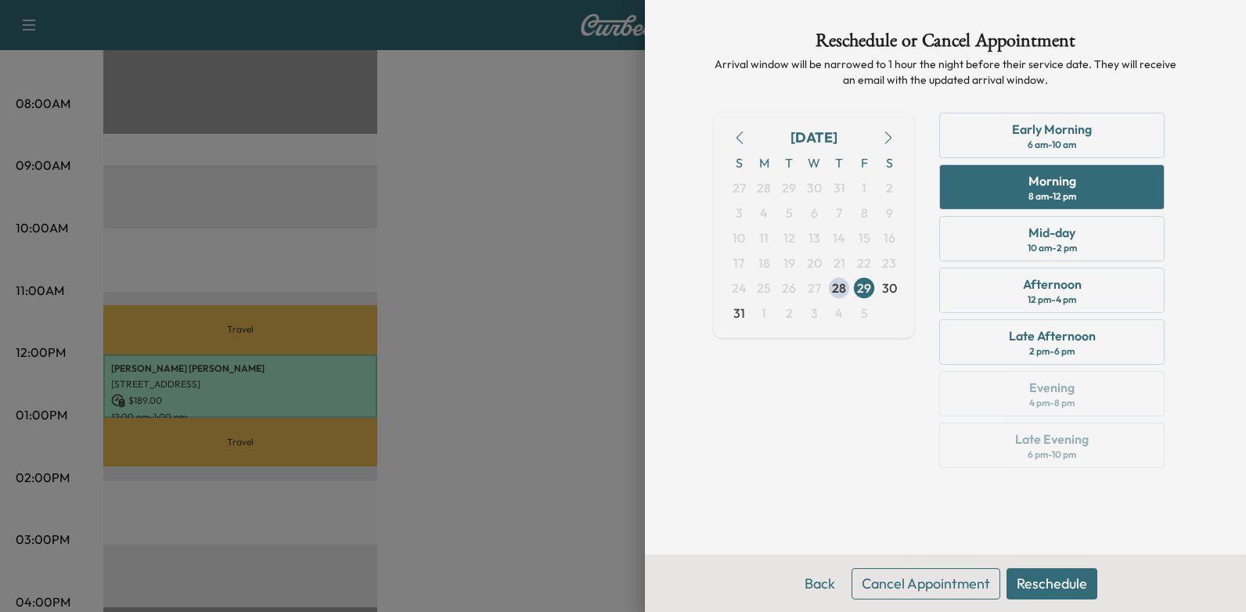
click at [1047, 591] on button "Reschedule" at bounding box center [1051, 583] width 91 height 31
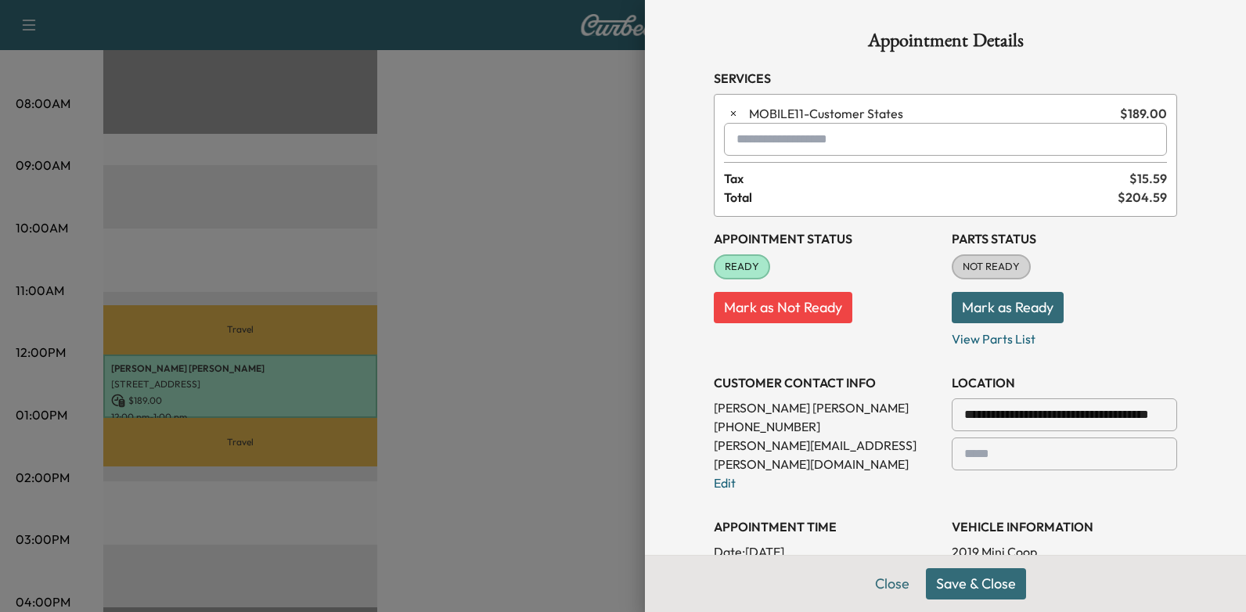
click at [974, 585] on button "Save & Close" at bounding box center [976, 583] width 100 height 31
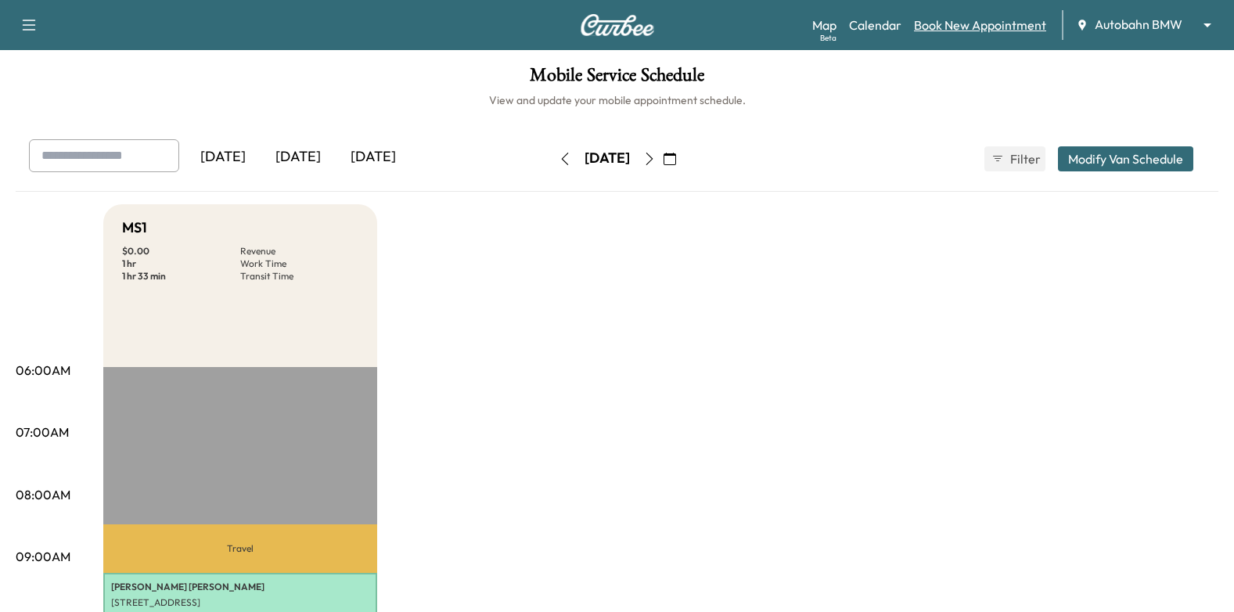
click at [996, 19] on link "Book New Appointment" at bounding box center [980, 25] width 132 height 19
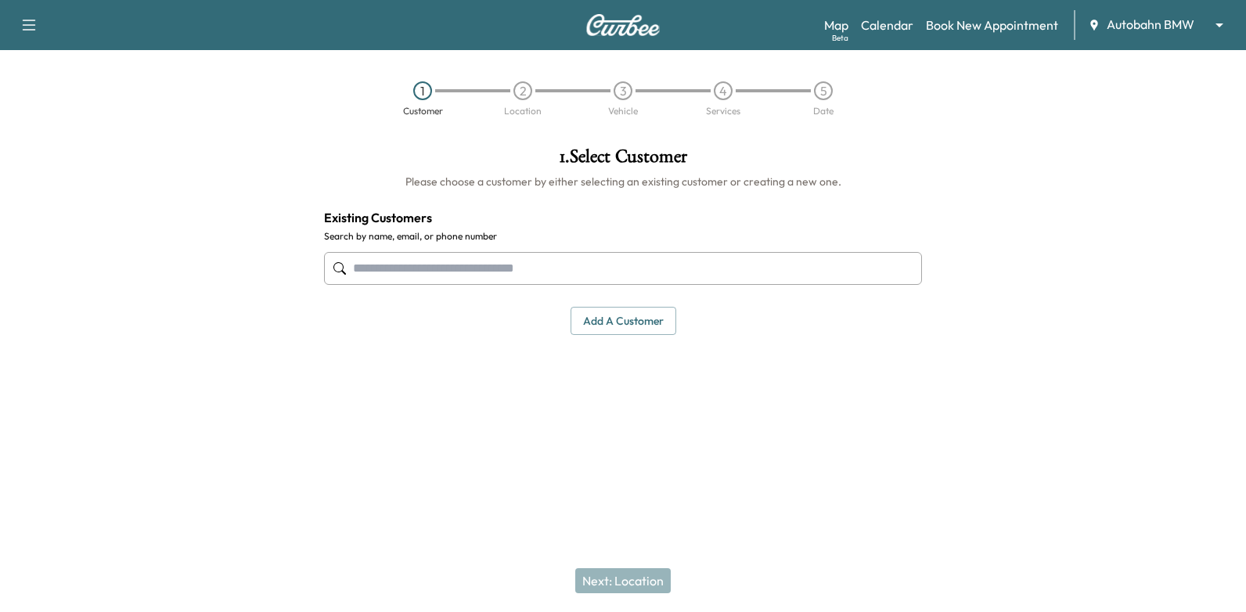
click at [655, 272] on input "text" at bounding box center [623, 268] width 598 height 33
click at [598, 267] on input "text" at bounding box center [623, 268] width 598 height 33
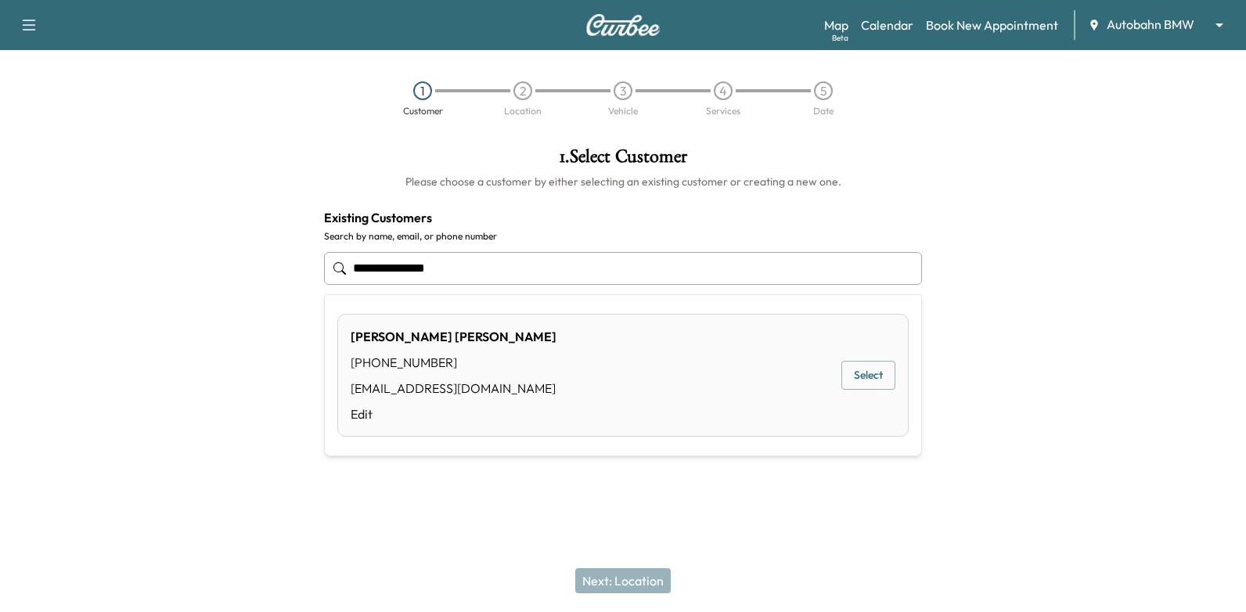
click at [881, 372] on button "Select" at bounding box center [868, 375] width 54 height 29
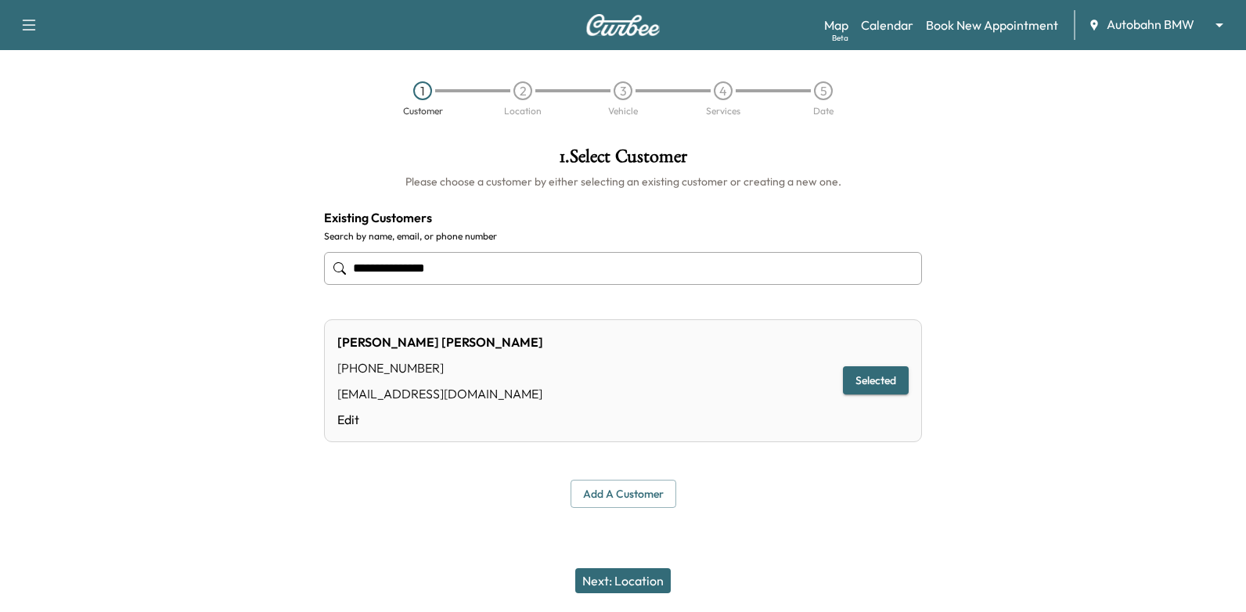
type input "**********"
click at [641, 578] on button "Next: Location" at bounding box center [622, 580] width 95 height 25
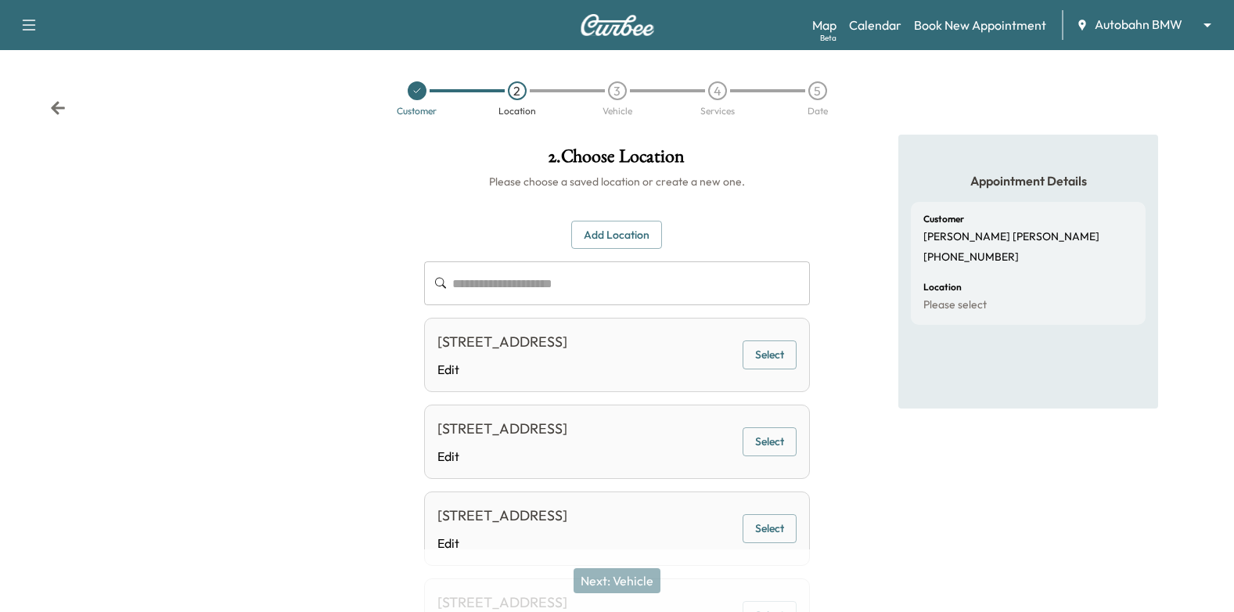
click at [784, 351] on div "432 REMUDA DR, FORT WORTH, TX 76108, USA Edit Select" at bounding box center [617, 355] width 387 height 74
click at [783, 363] on button "Select" at bounding box center [770, 354] width 54 height 29
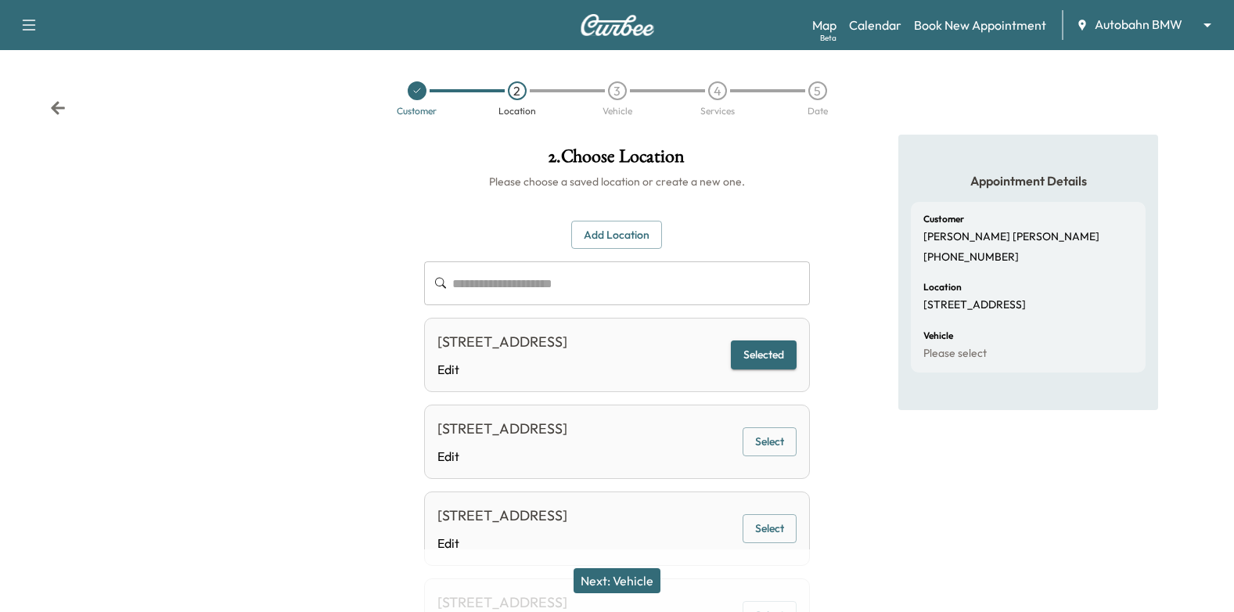
click at [605, 578] on button "Next: Vehicle" at bounding box center [617, 580] width 87 height 25
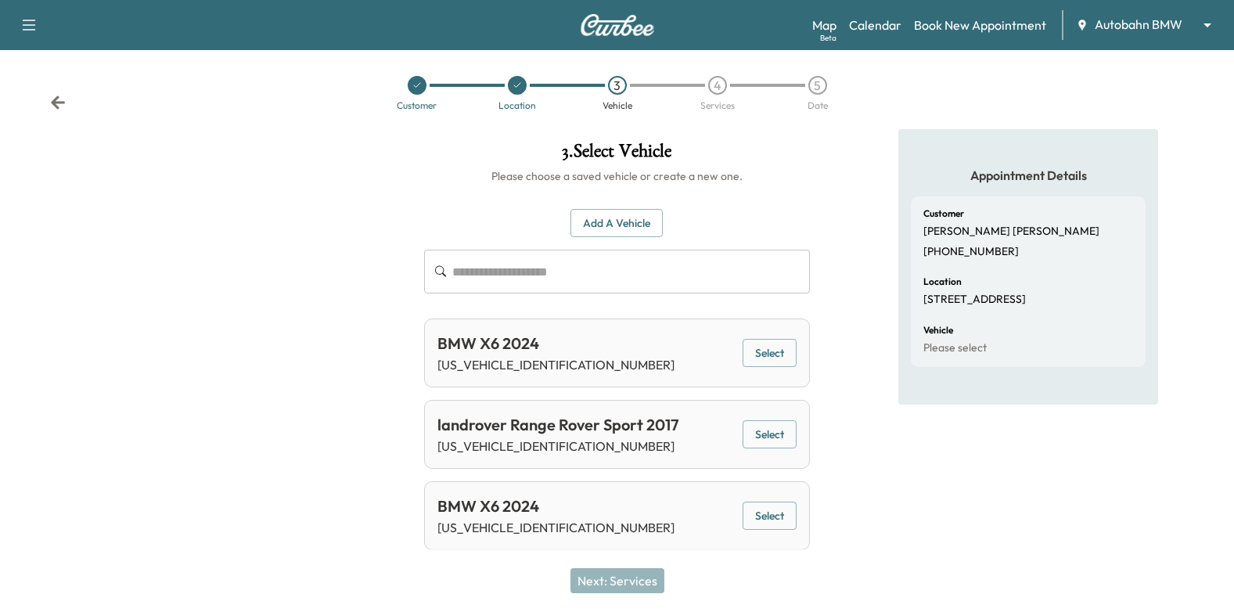
scroll to position [6, 0]
click at [784, 343] on button "Select" at bounding box center [770, 352] width 54 height 29
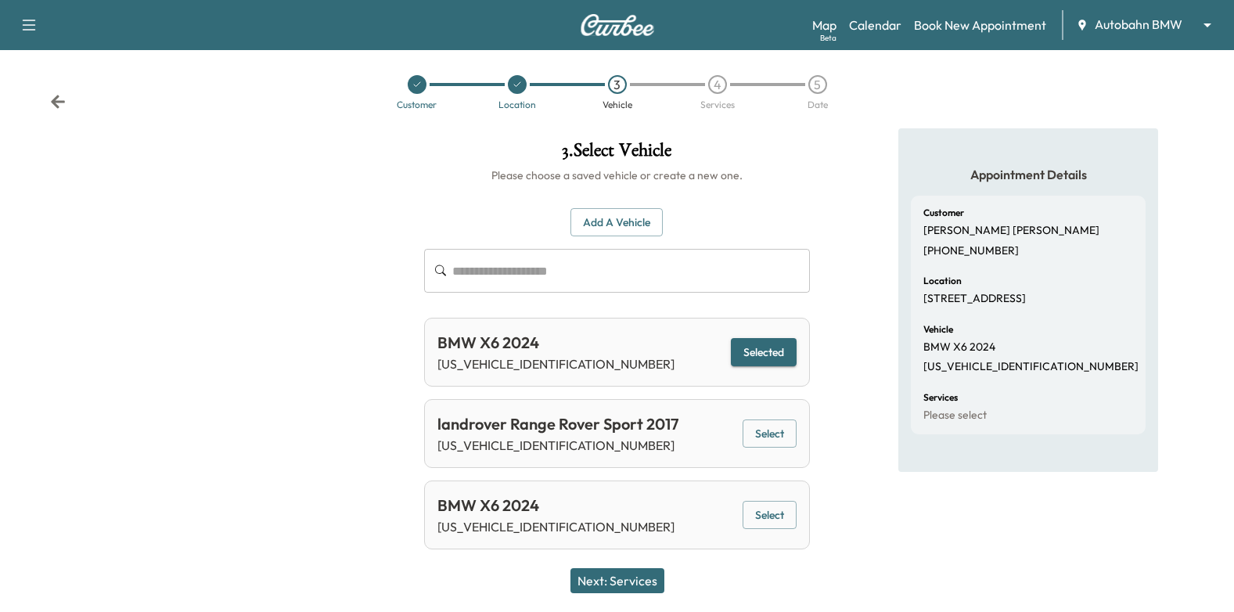
click at [612, 589] on button "Next: Services" at bounding box center [618, 580] width 94 height 25
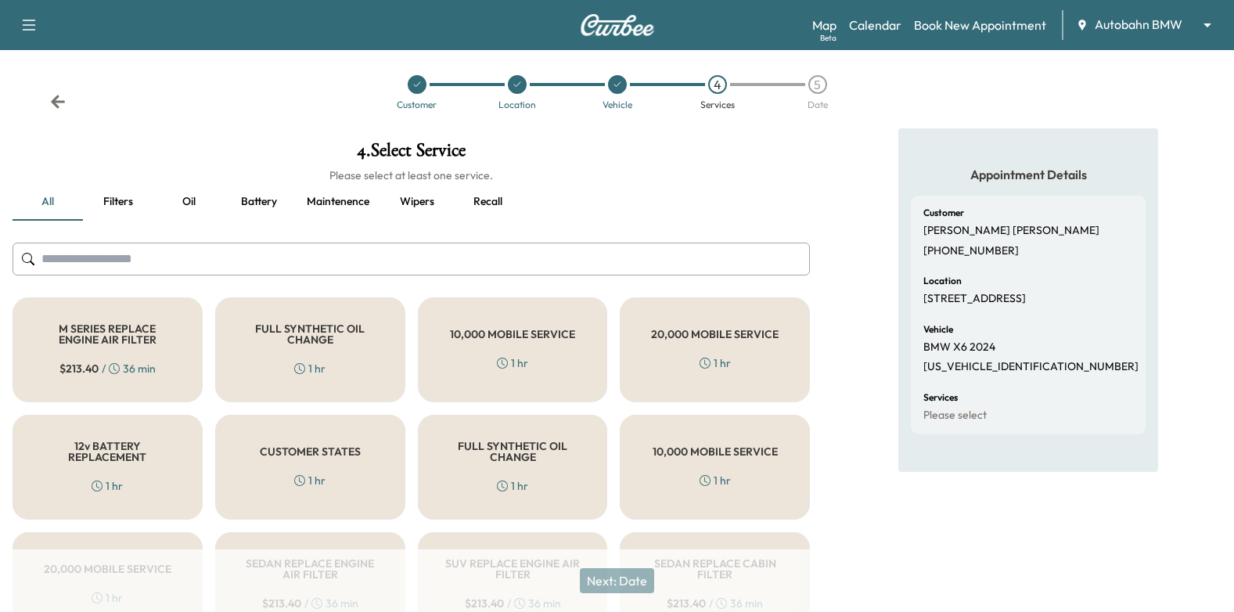
click at [308, 319] on div "FULL SYNTHETIC OIL CHANGE 1 hr" at bounding box center [310, 349] width 190 height 105
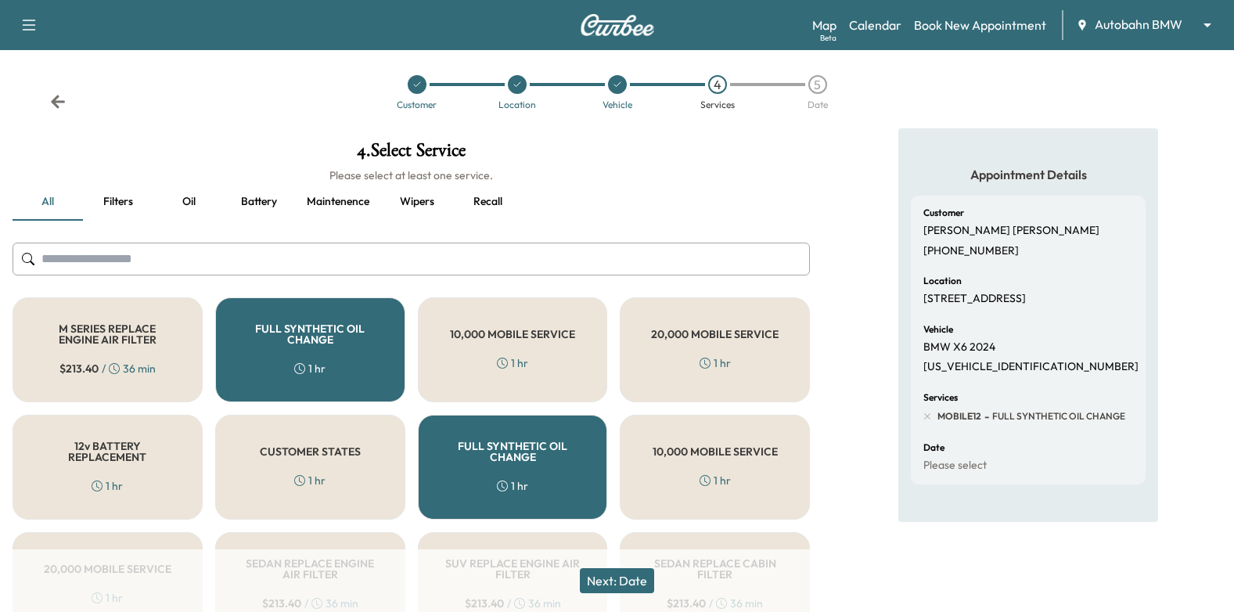
drag, startPoint x: 645, startPoint y: 579, endPoint x: 699, endPoint y: 539, distance: 67.2
click at [645, 578] on button "Next: Date" at bounding box center [617, 580] width 74 height 25
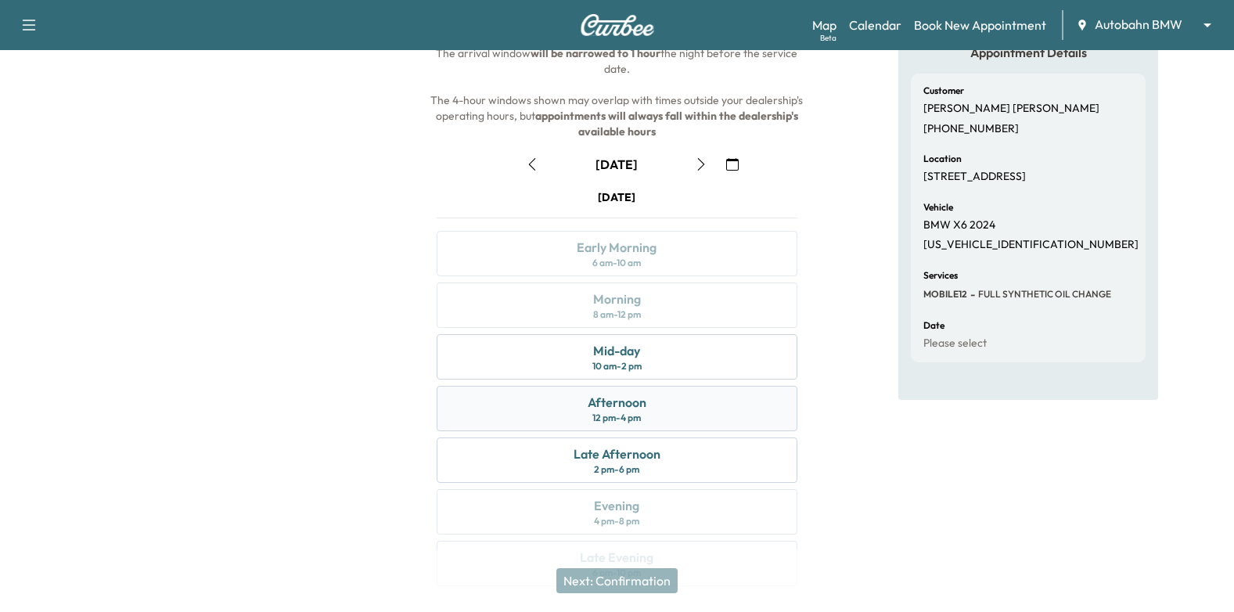
scroll to position [157, 0]
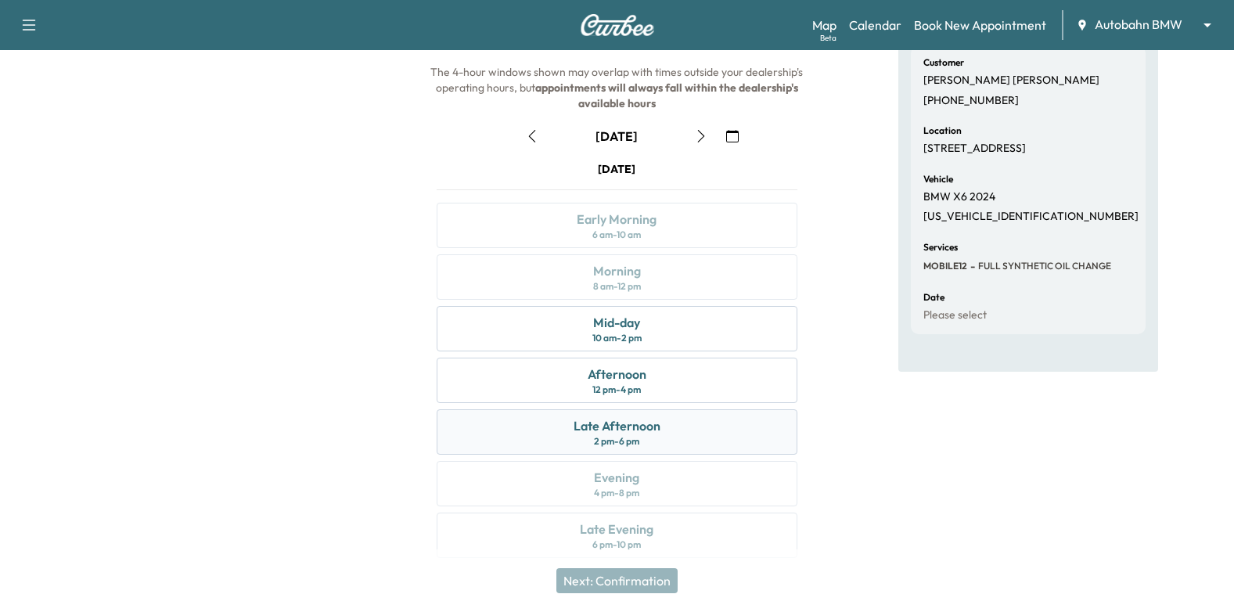
click at [664, 425] on div "Late Afternoon 2 pm - 6 pm" at bounding box center [618, 431] width 362 height 45
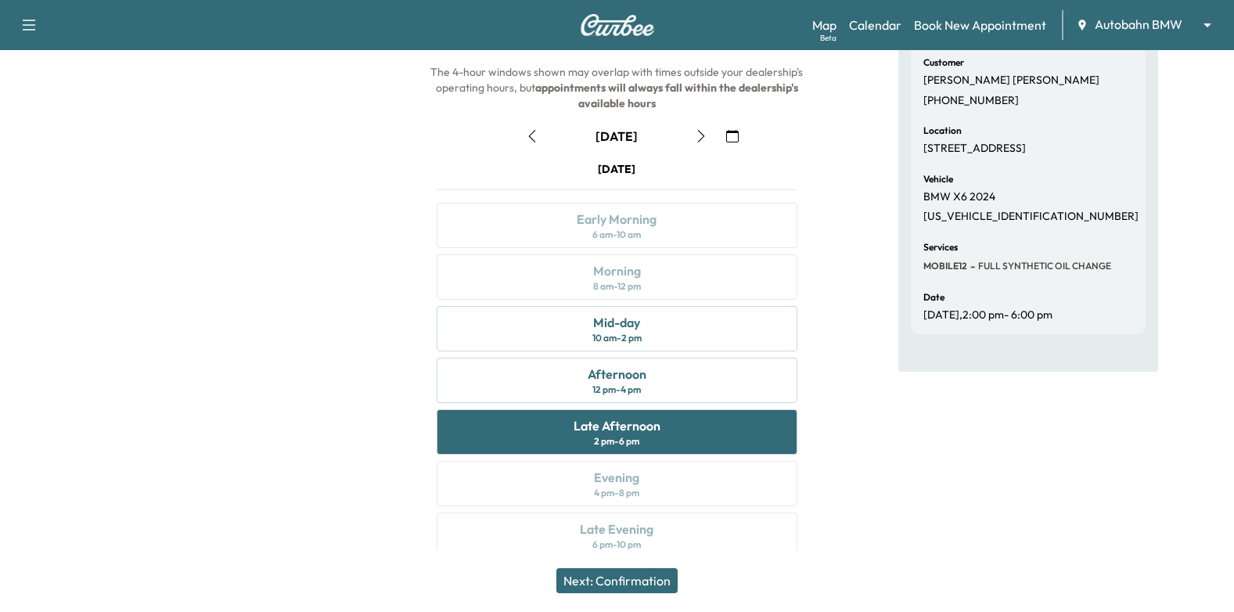
click at [639, 569] on button "Next: Confirmation" at bounding box center [616, 580] width 121 height 25
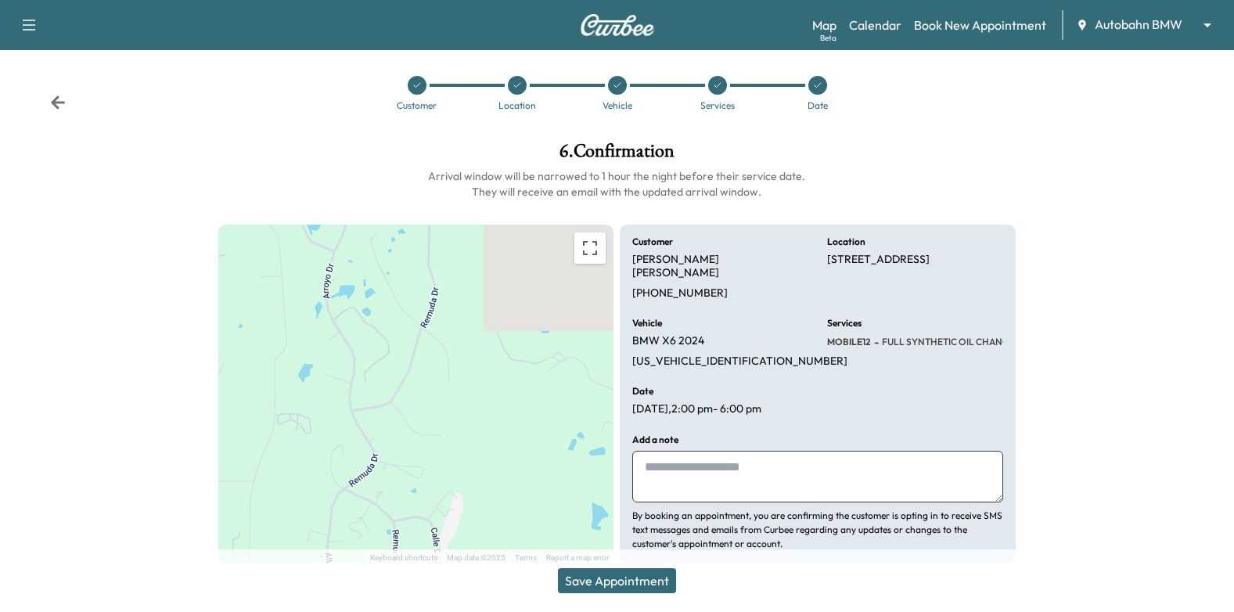
click at [738, 451] on textarea at bounding box center [817, 477] width 371 height 52
type textarea "**********"
click at [649, 582] on button "Save Appointment" at bounding box center [617, 580] width 118 height 25
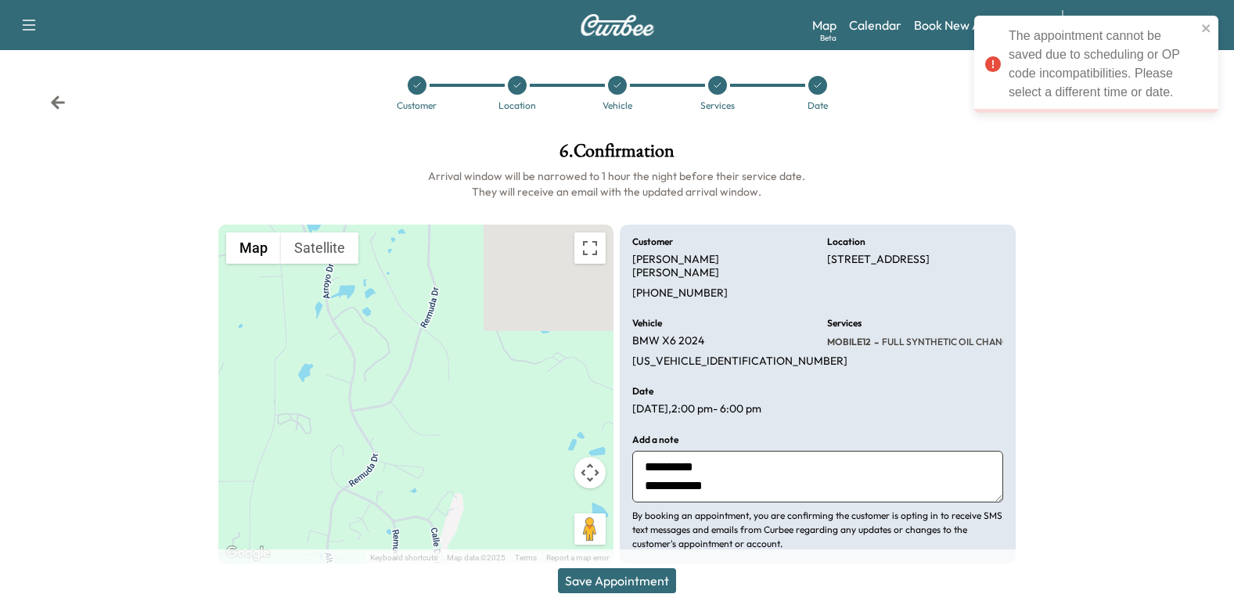
click at [723, 86] on div at bounding box center [717, 85] width 19 height 19
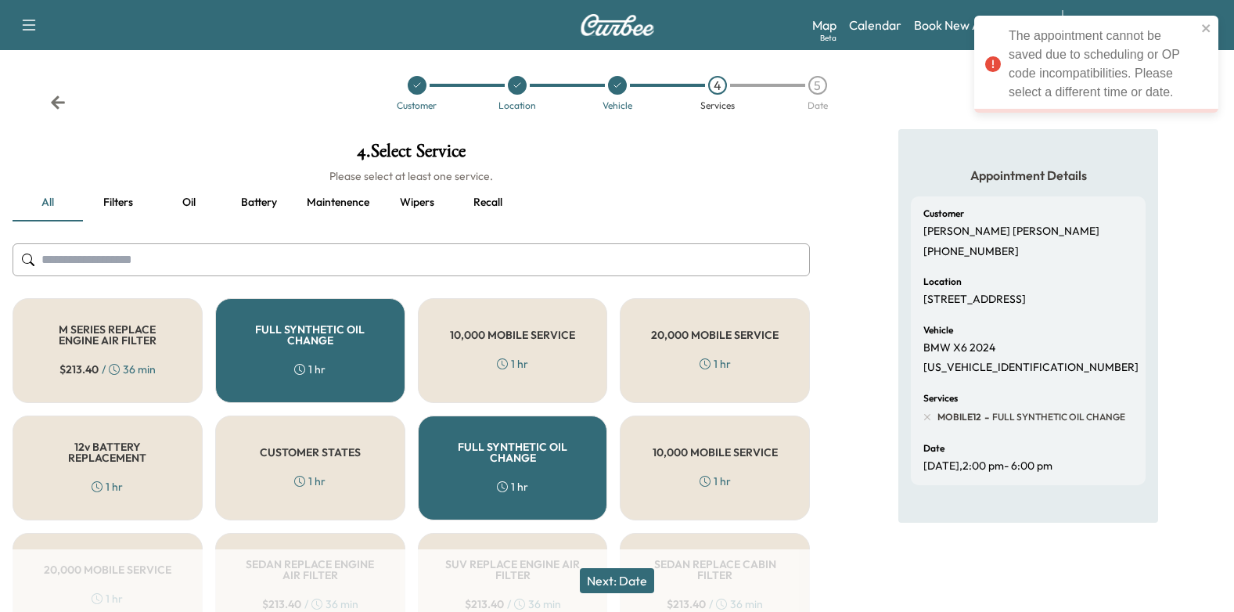
click at [509, 443] on h5 "FULL SYNTHETIC OIL CHANGE" at bounding box center [513, 452] width 139 height 22
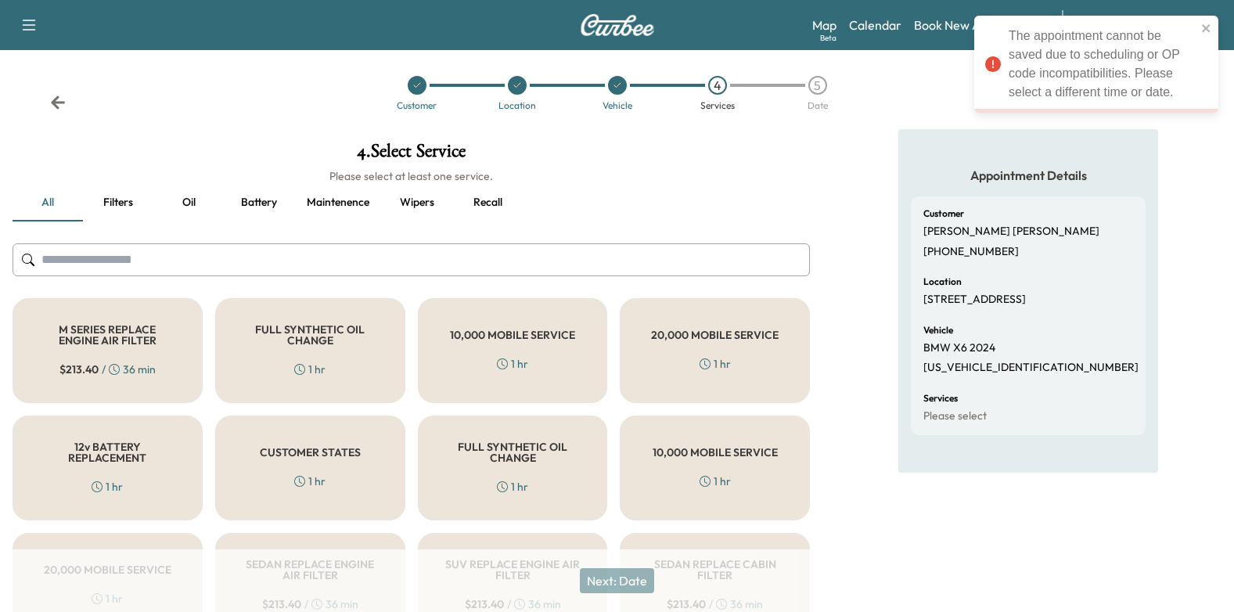
drag, startPoint x: 354, startPoint y: 477, endPoint x: 351, endPoint y: 458, distance: 19.7
click at [354, 477] on div "CUSTOMER STATES 1 hr" at bounding box center [310, 468] width 190 height 105
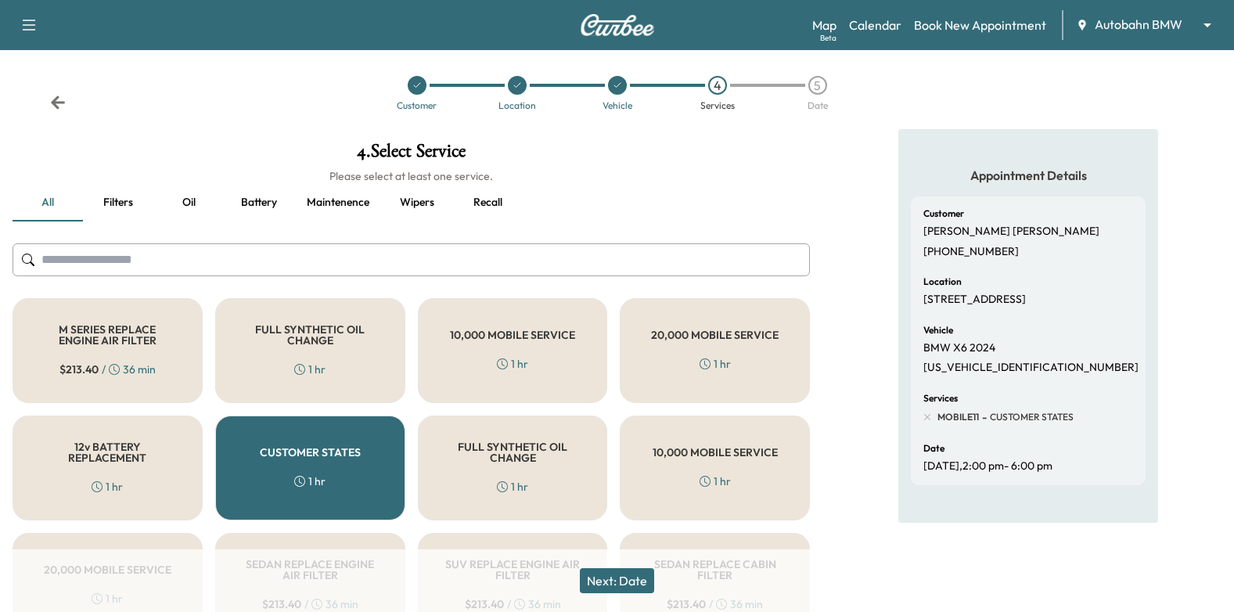
click at [639, 581] on button "Next: Date" at bounding box center [617, 580] width 74 height 25
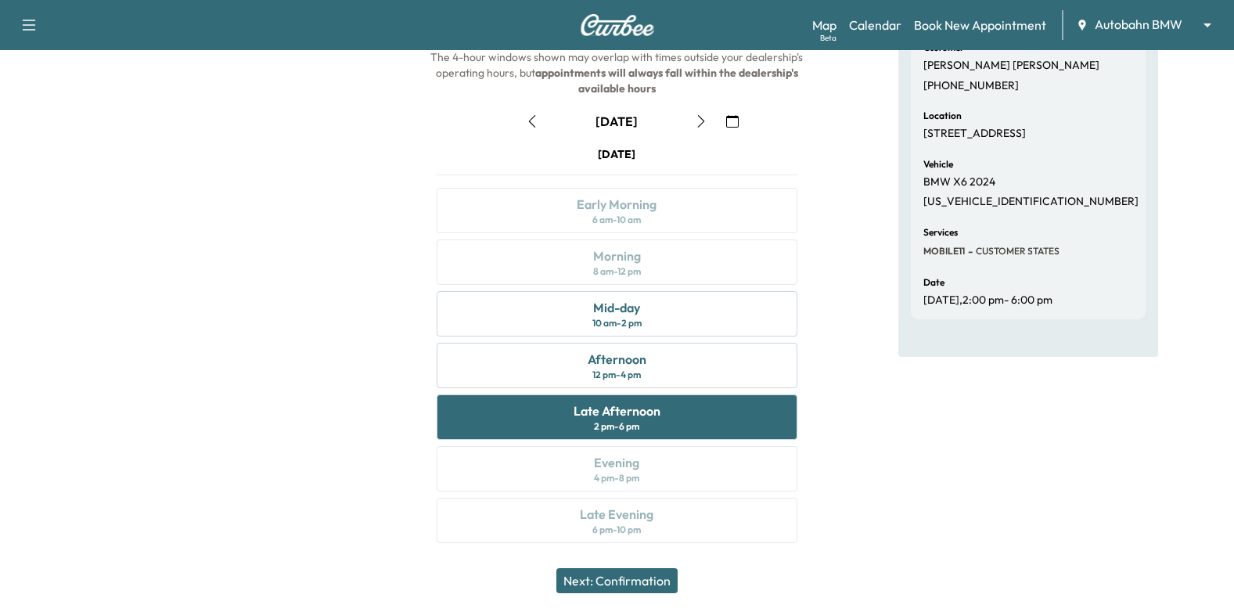
click at [643, 581] on button "Next: Confirmation" at bounding box center [616, 580] width 121 height 25
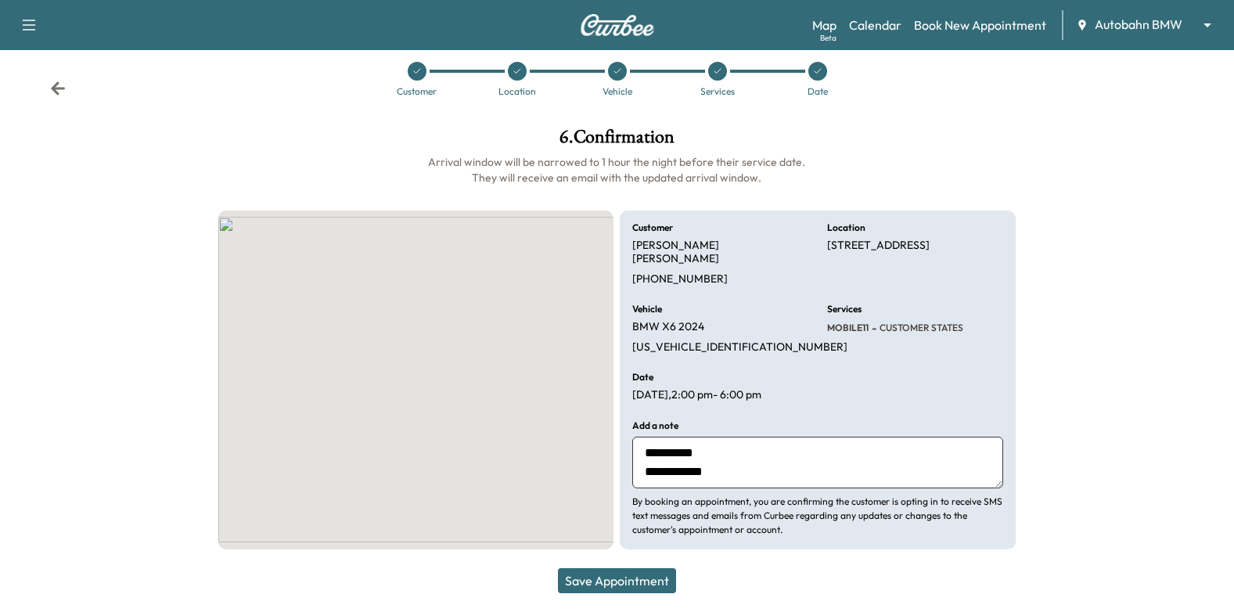
scroll to position [5, 0]
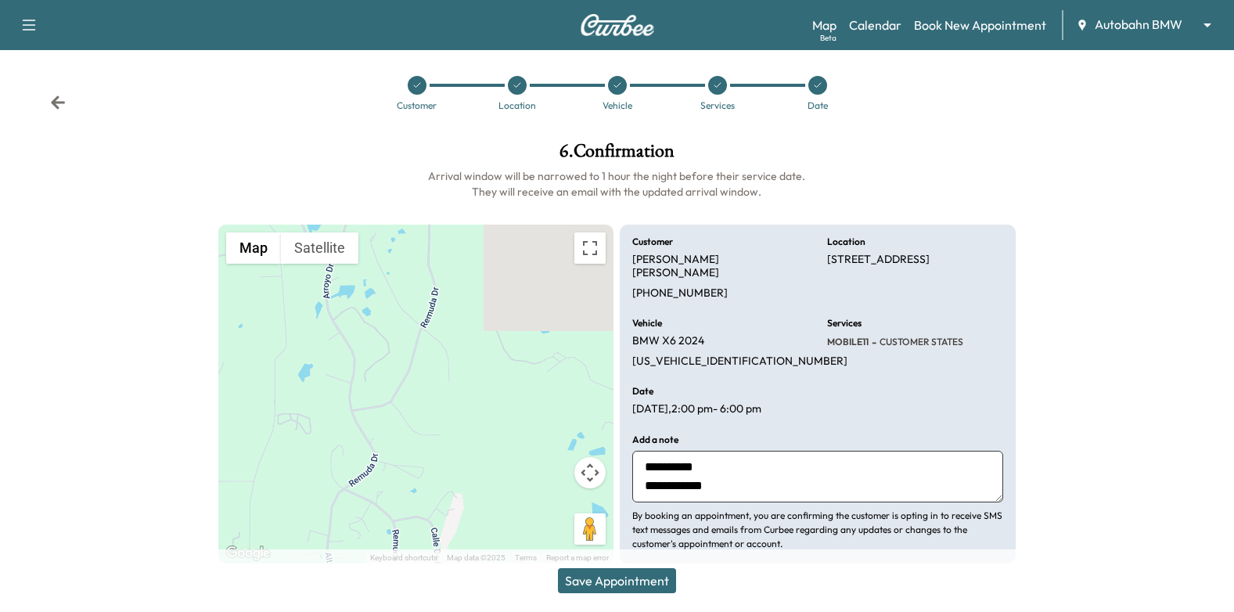
click at [608, 585] on button "Save Appointment" at bounding box center [617, 580] width 118 height 25
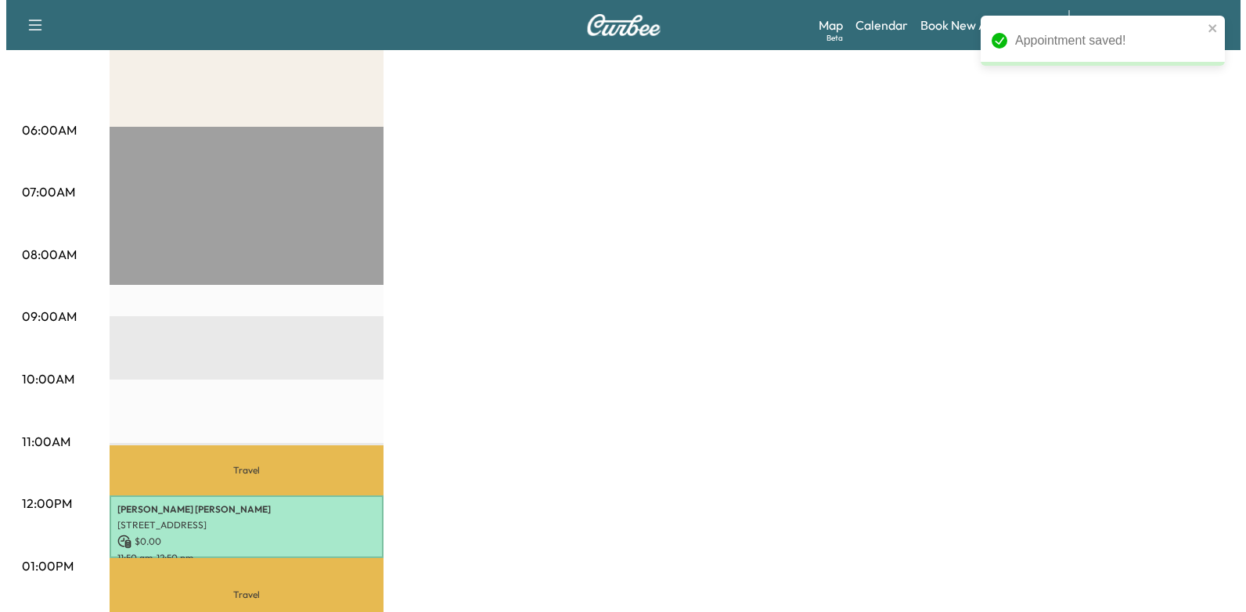
scroll to position [475, 0]
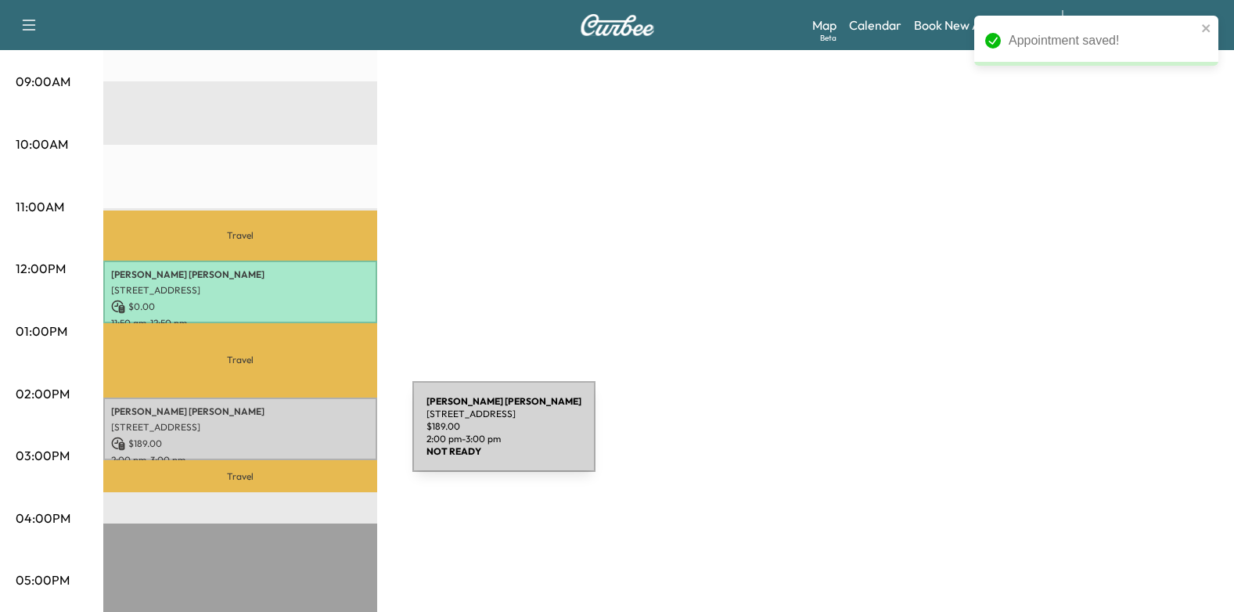
click at [295, 437] on p "$ 189.00" at bounding box center [240, 444] width 258 height 14
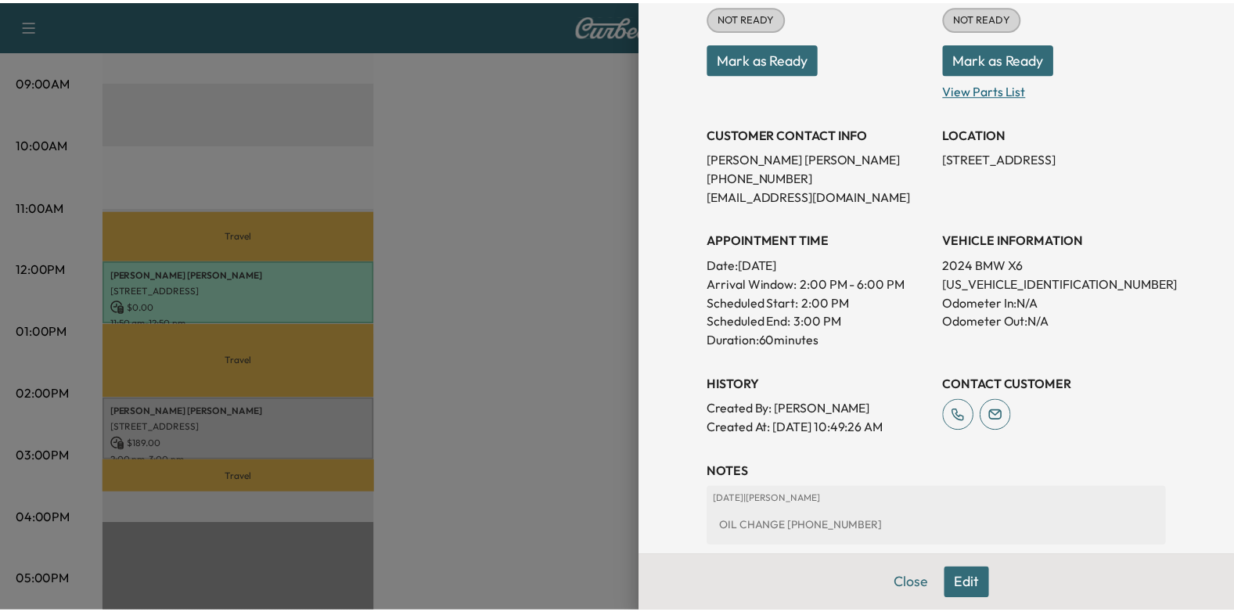
scroll to position [235, 0]
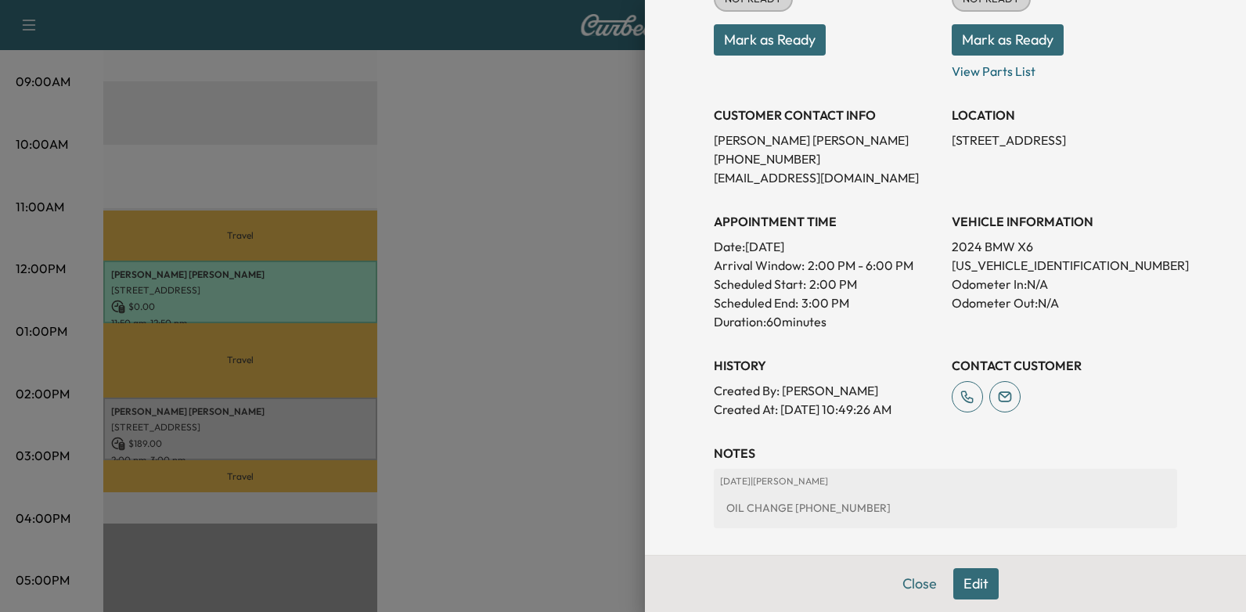
click at [742, 47] on button "Mark as Ready" at bounding box center [770, 39] width 112 height 31
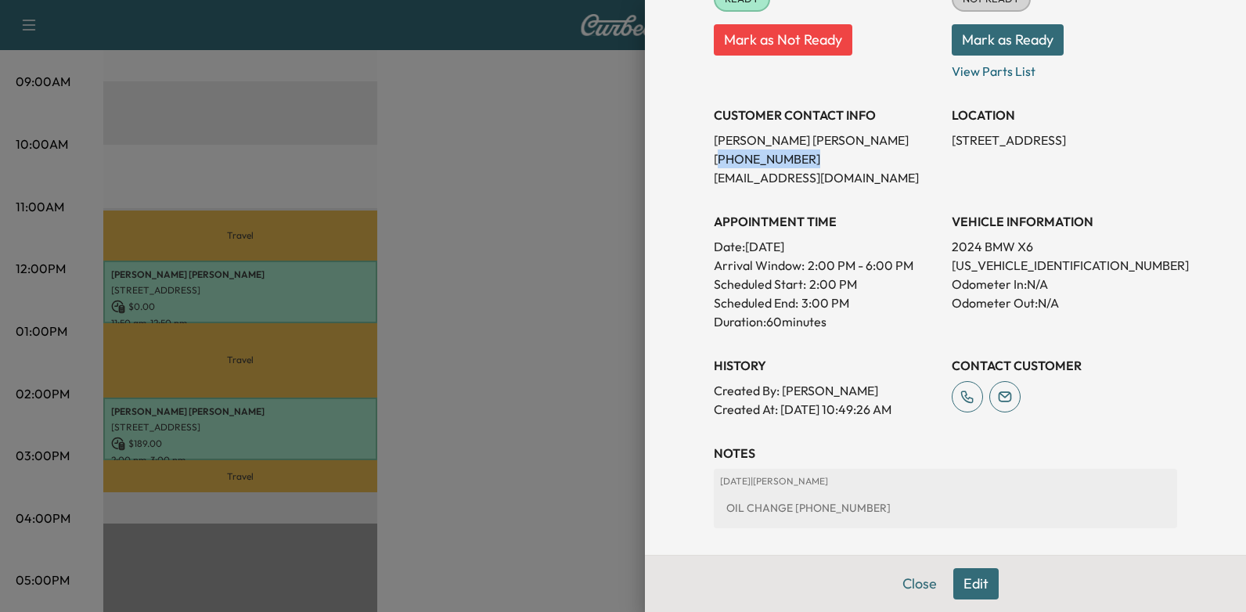
drag, startPoint x: 704, startPoint y: 160, endPoint x: 778, endPoint y: 155, distance: 73.7
click at [778, 155] on p "(817) 475-6139" at bounding box center [826, 158] width 225 height 19
copy p "817) 475-6139"
drag, startPoint x: 423, startPoint y: 225, endPoint x: 464, endPoint y: 263, distance: 55.4
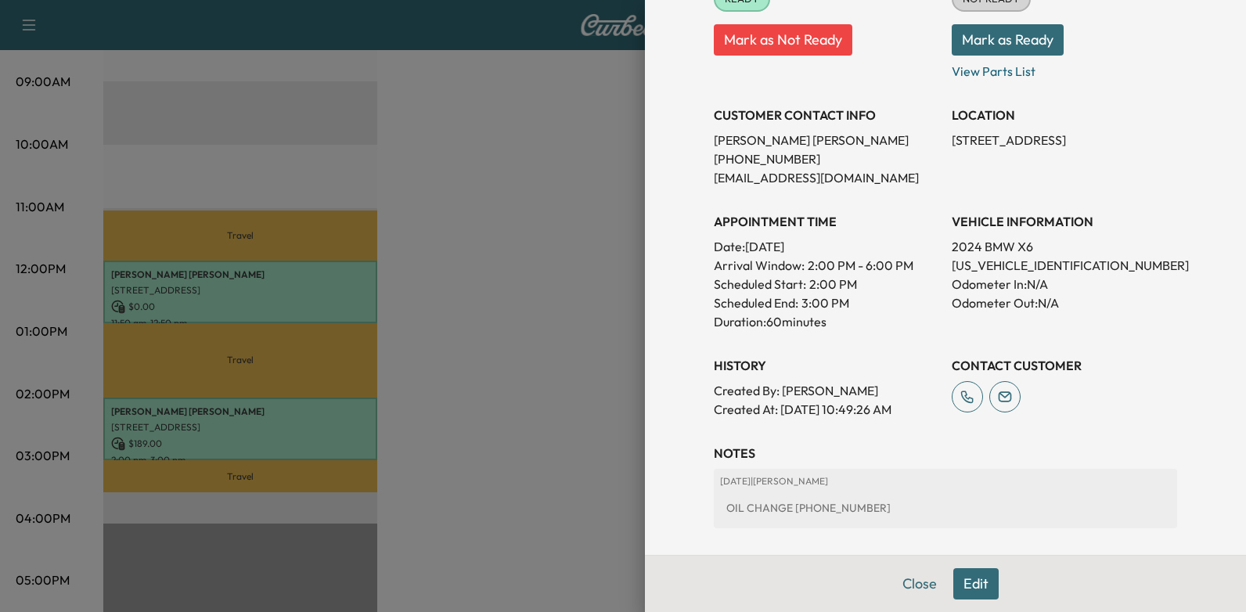
click at [424, 225] on div at bounding box center [623, 306] width 1246 height 612
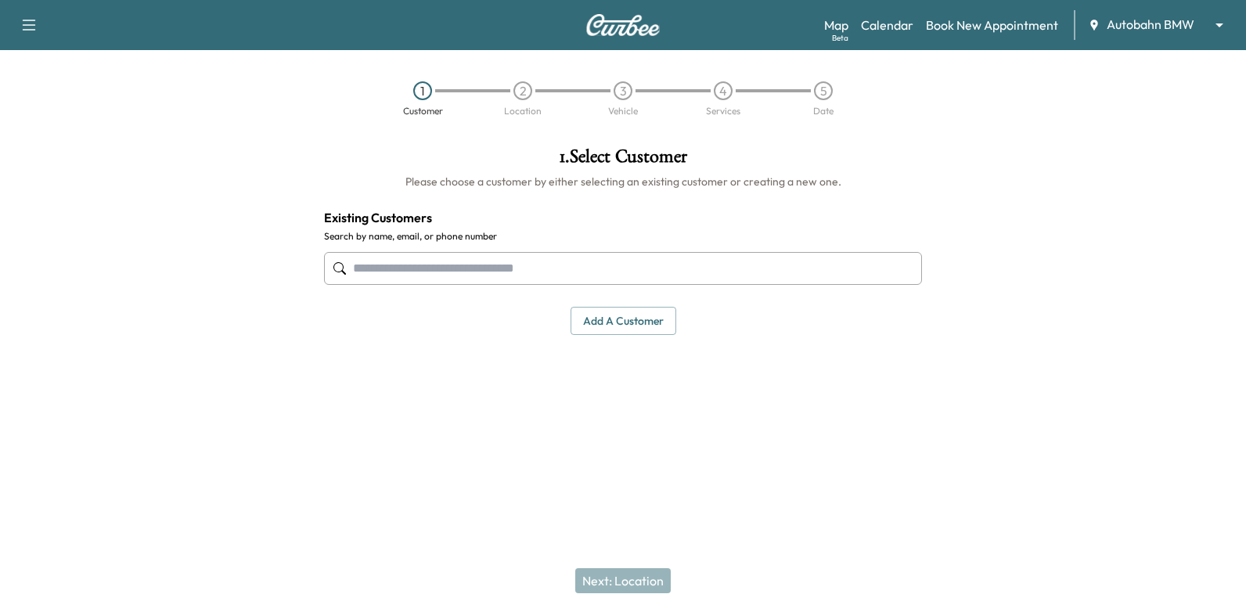
click at [1148, 32] on body "Support Log Out Map Beta Calendar Book New Appointment Autobahn BMW ******** ​ …" at bounding box center [623, 306] width 1246 height 612
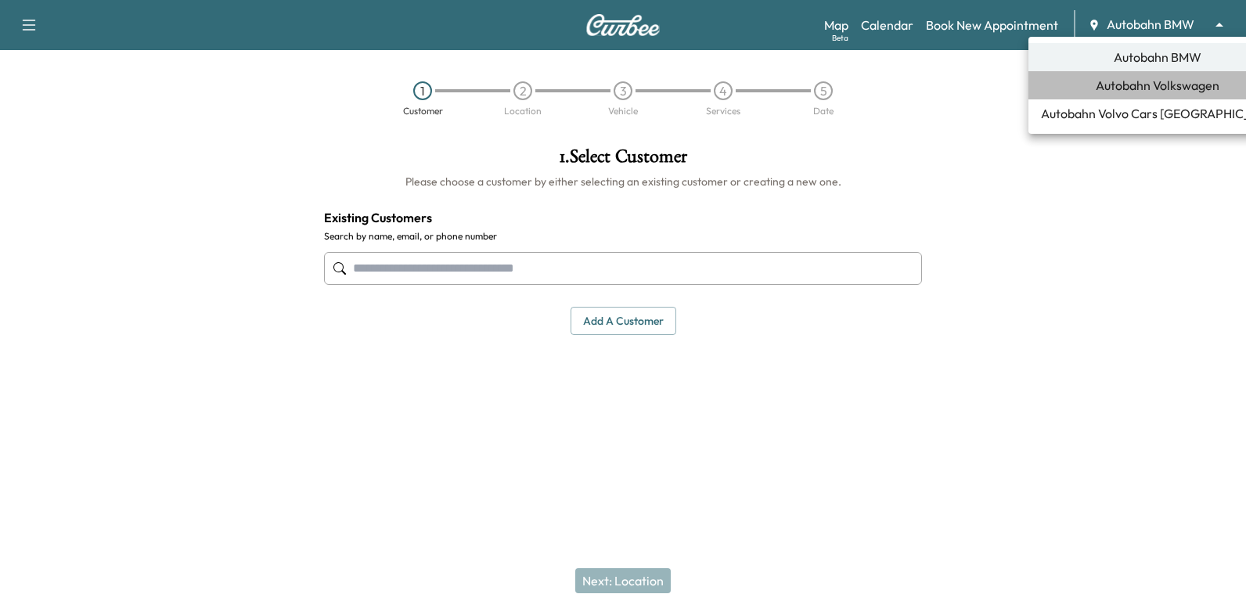
click at [1140, 91] on span "Autobahn Volkswagen" at bounding box center [1158, 85] width 124 height 19
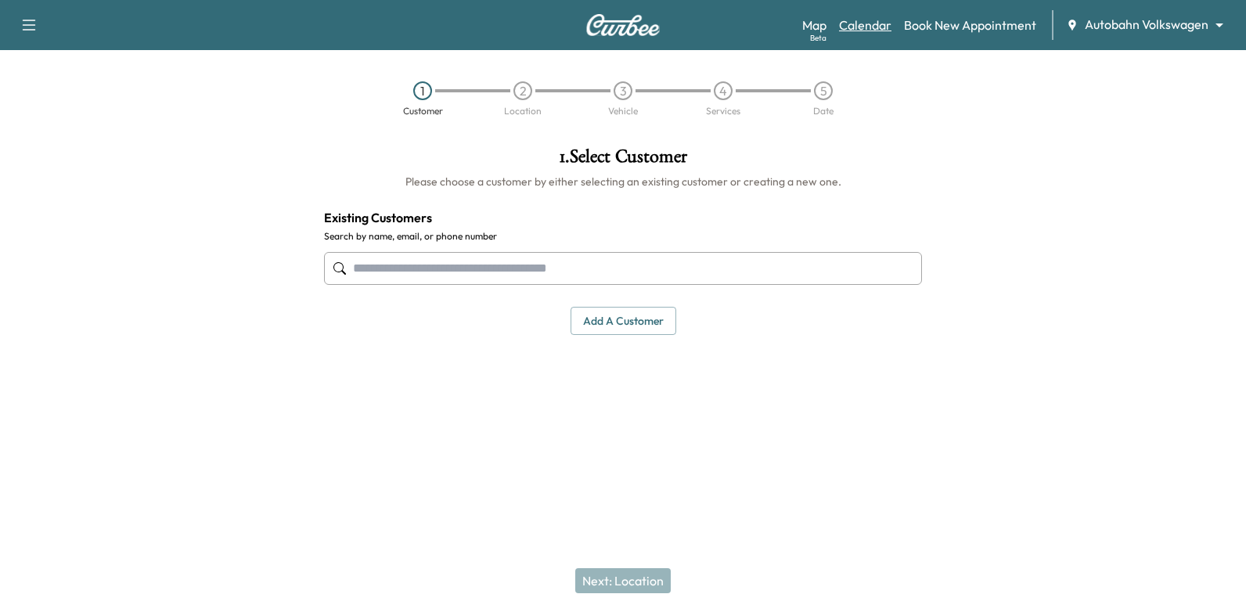
click at [870, 20] on link "Calendar" at bounding box center [865, 25] width 52 height 19
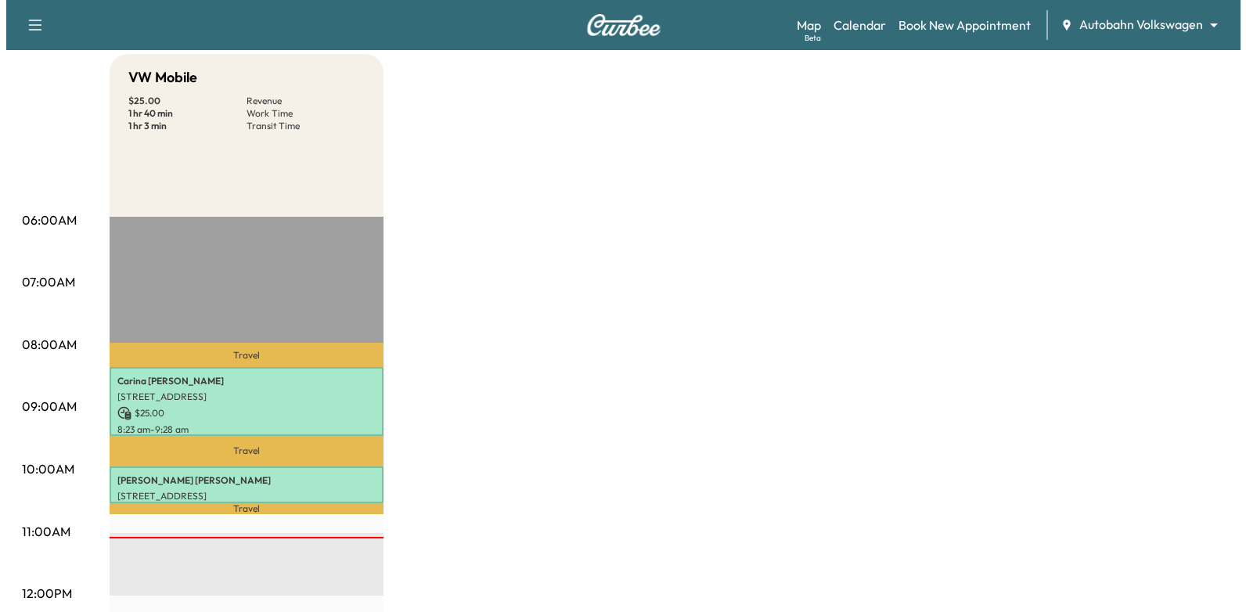
scroll to position [235, 0]
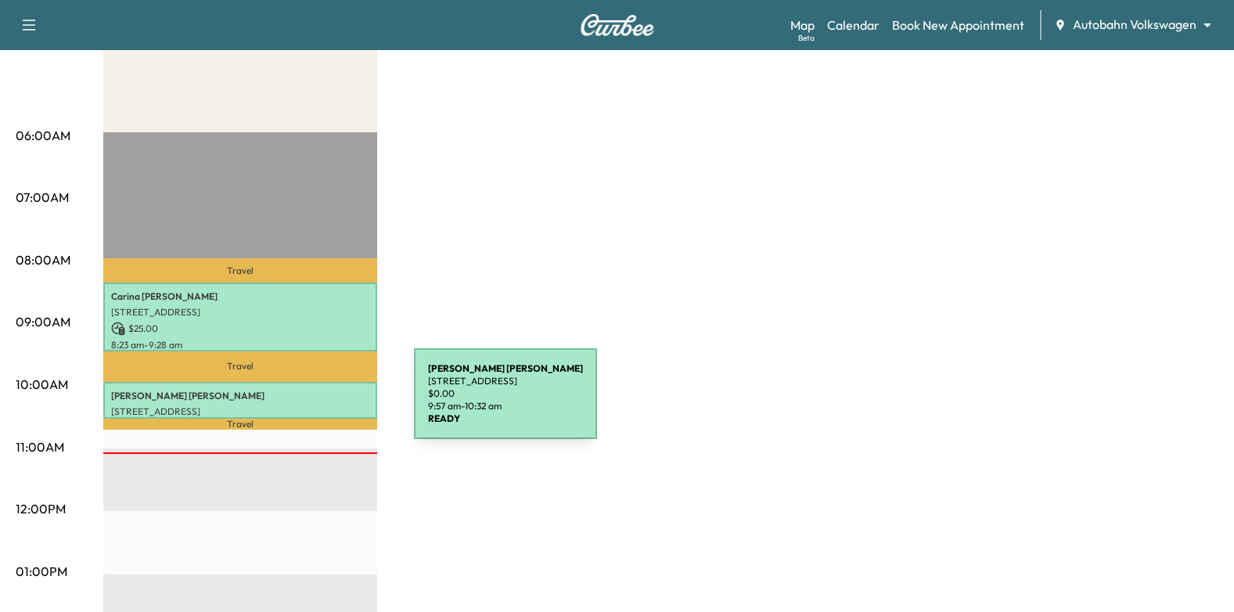
click at [295, 405] on p "[STREET_ADDRESS]" at bounding box center [240, 411] width 258 height 13
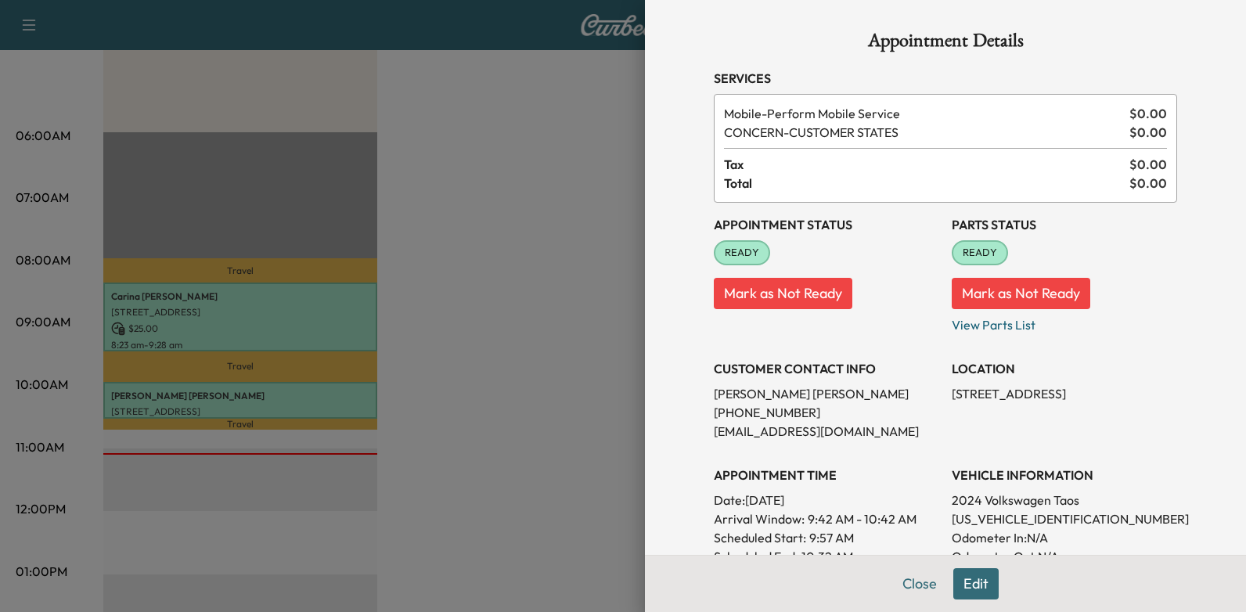
click at [392, 374] on div at bounding box center [623, 306] width 1246 height 612
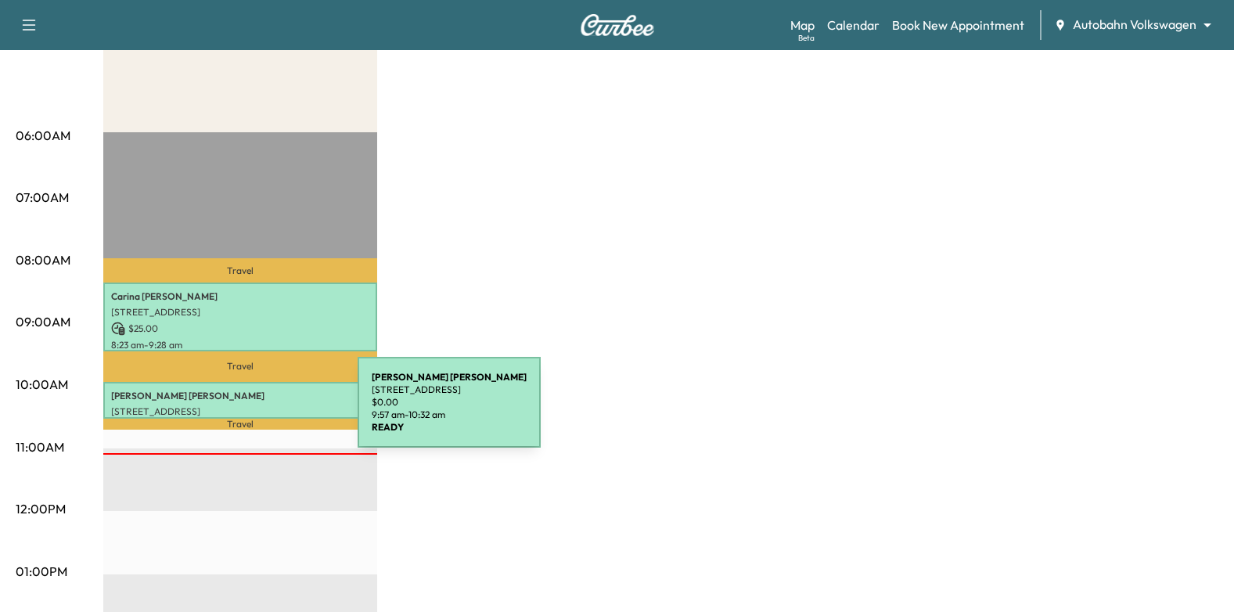
click at [240, 412] on p "[STREET_ADDRESS]" at bounding box center [240, 411] width 258 height 13
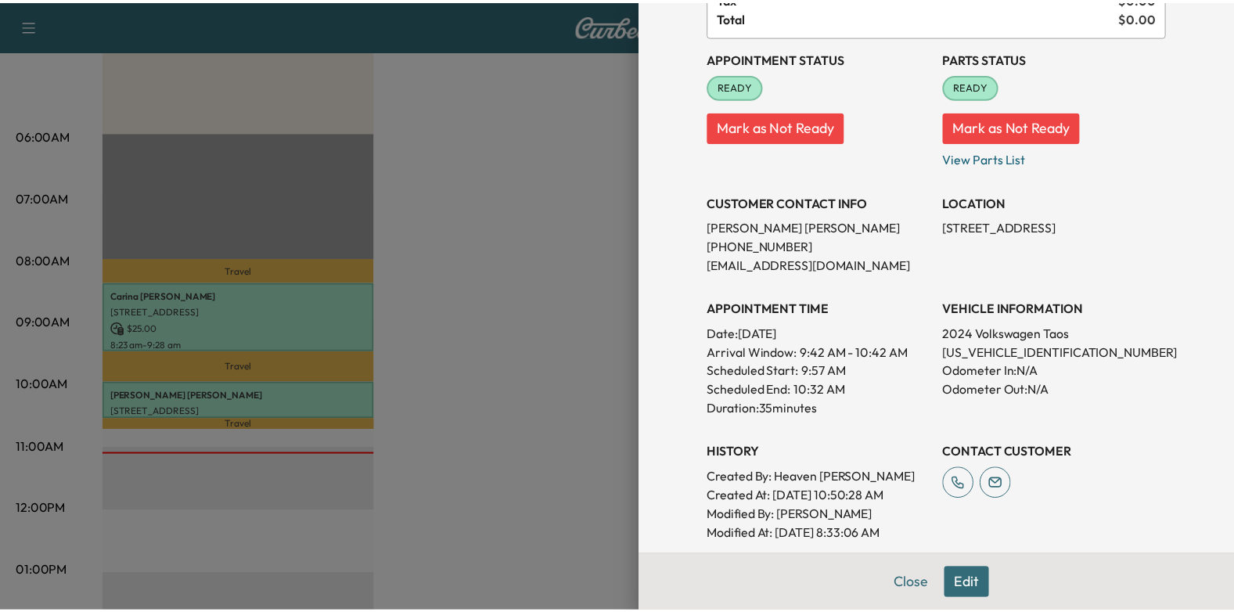
scroll to position [0, 0]
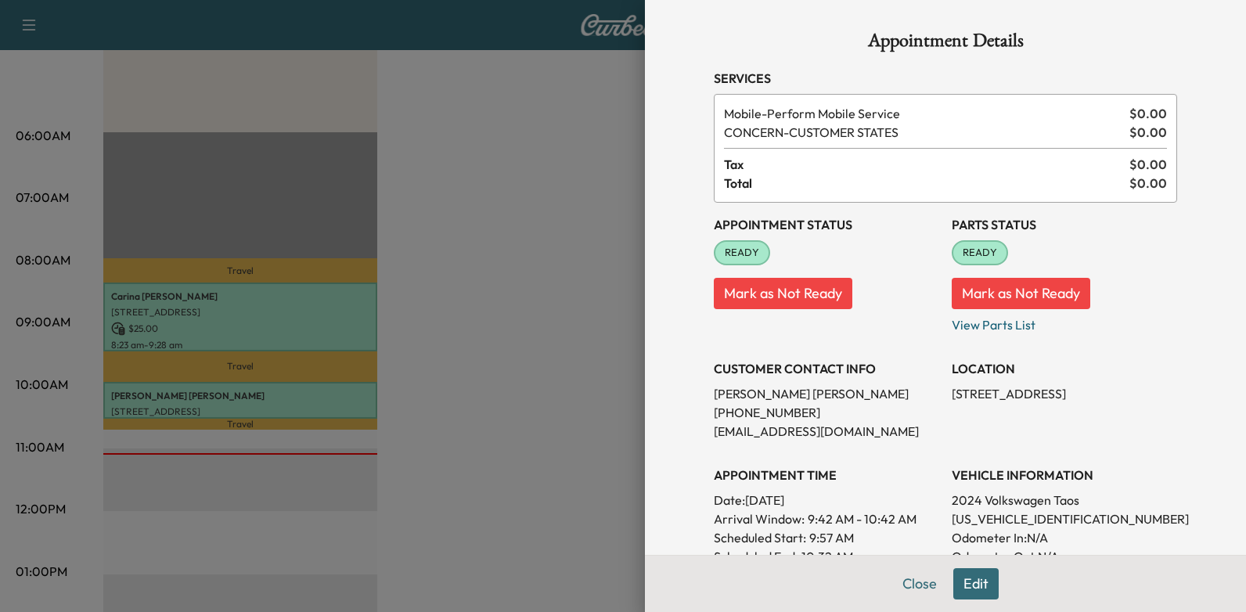
click at [530, 176] on div at bounding box center [623, 306] width 1246 height 612
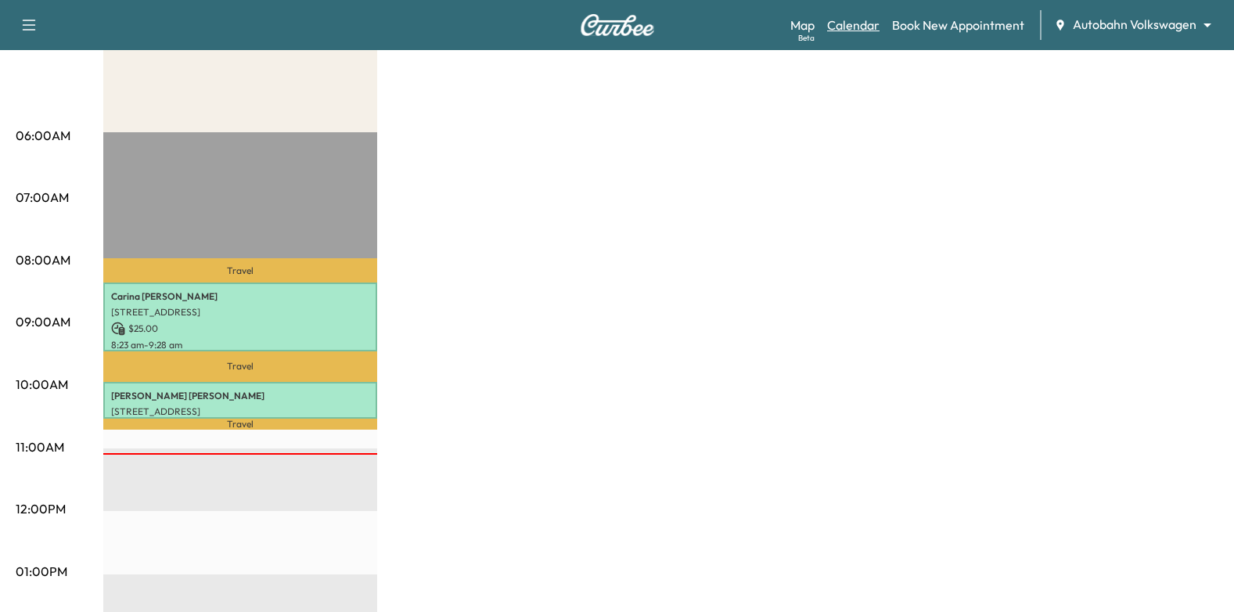
click at [838, 25] on link "Calendar" at bounding box center [853, 25] width 52 height 19
click at [802, 24] on link "Map Beta" at bounding box center [802, 25] width 24 height 19
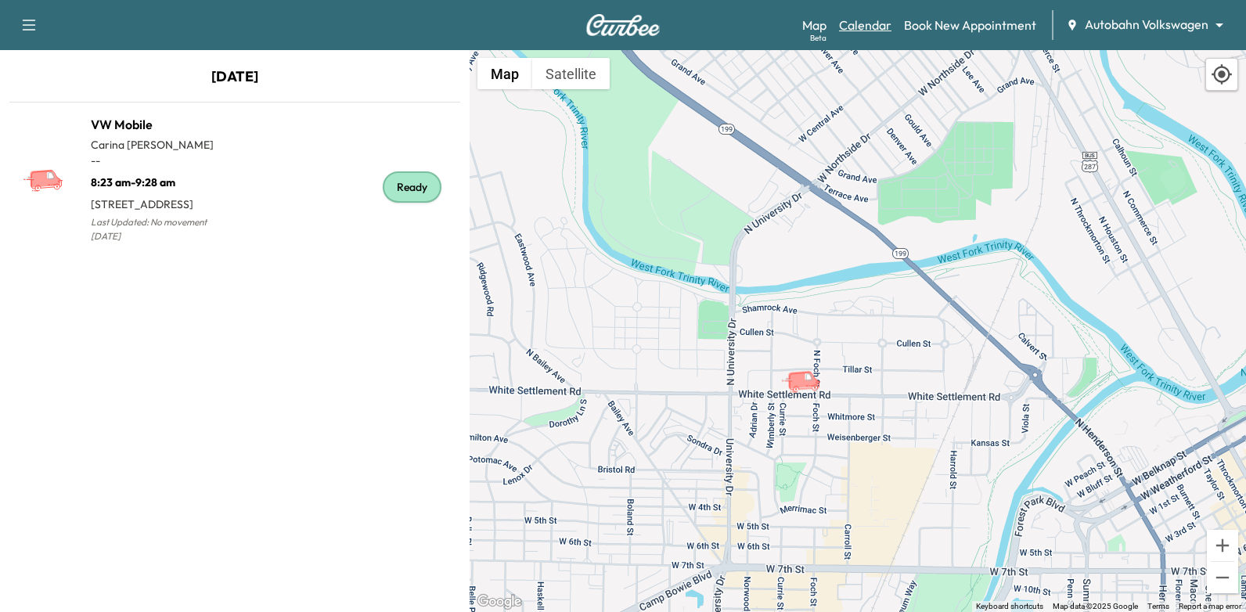
click at [867, 27] on link "Calendar" at bounding box center [865, 25] width 52 height 19
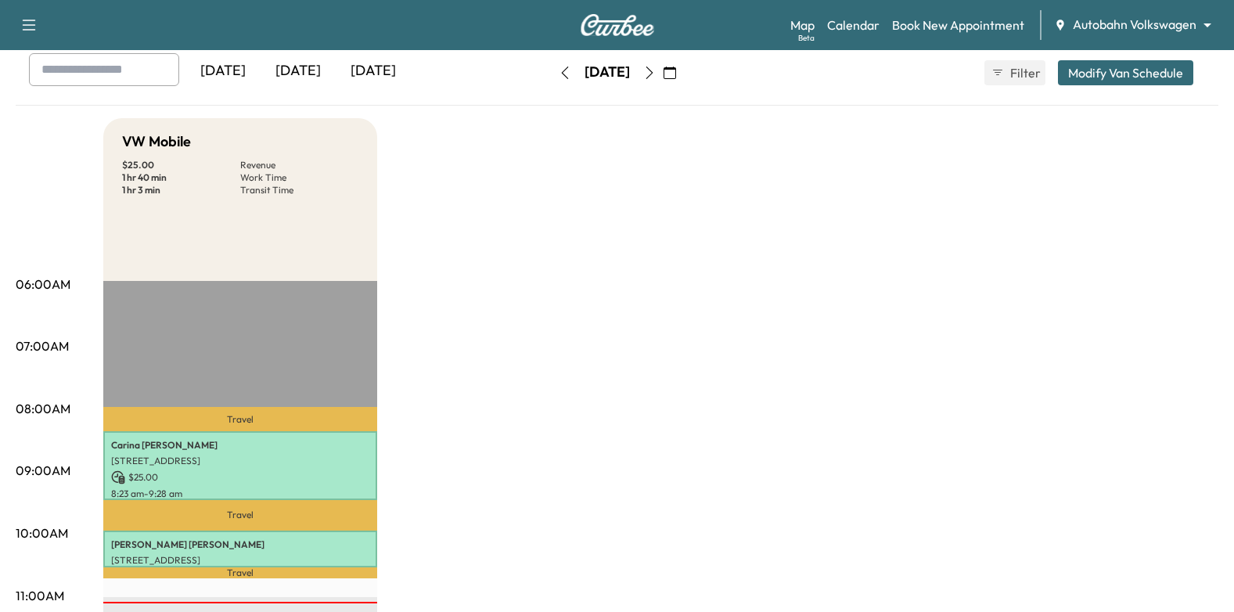
scroll to position [157, 0]
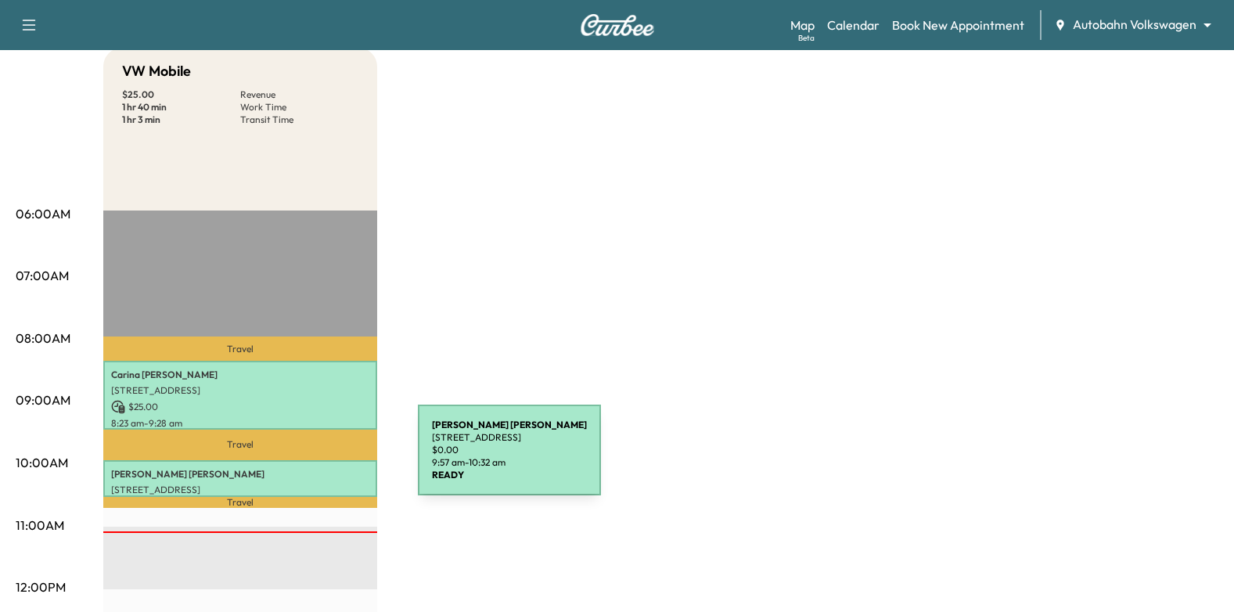
click at [301, 460] on div "[PERSON_NAME] [STREET_ADDRESS] $ 0.00 9:57 am - 10:32 am" at bounding box center [240, 478] width 274 height 37
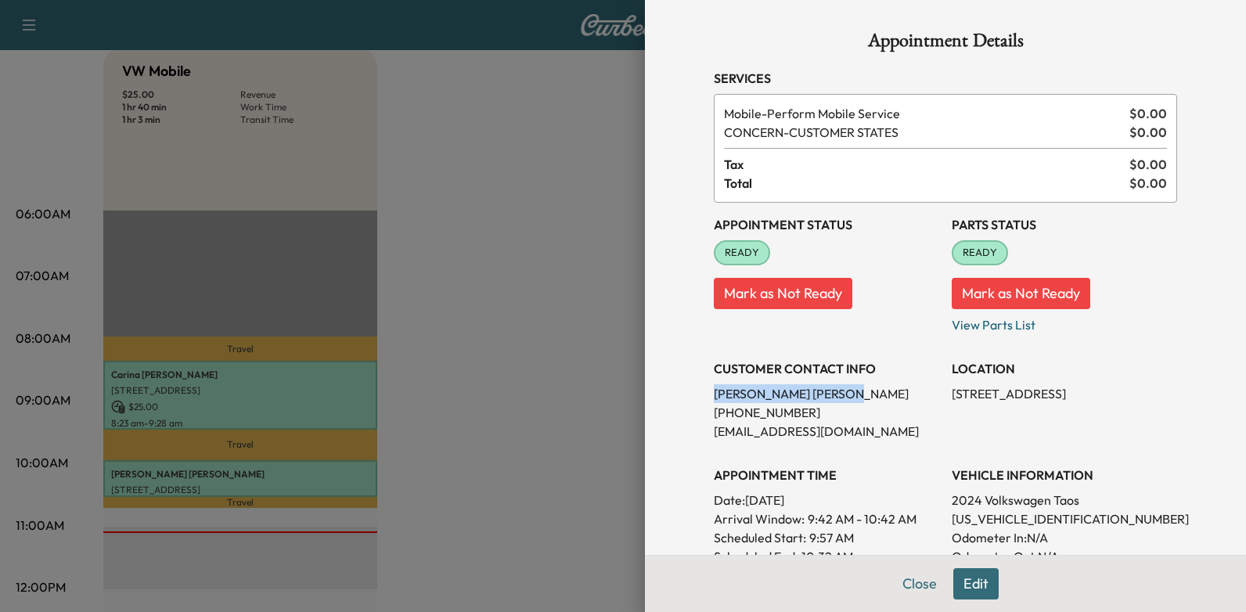
drag, startPoint x: 704, startPoint y: 394, endPoint x: 783, endPoint y: 389, distance: 79.2
click at [783, 389] on p "[PERSON_NAME]" at bounding box center [826, 393] width 225 height 19
drag, startPoint x: 783, startPoint y: 389, endPoint x: 771, endPoint y: 391, distance: 12.7
copy p "[PERSON_NAME]"
drag, startPoint x: 445, startPoint y: 296, endPoint x: 524, endPoint y: 325, distance: 84.2
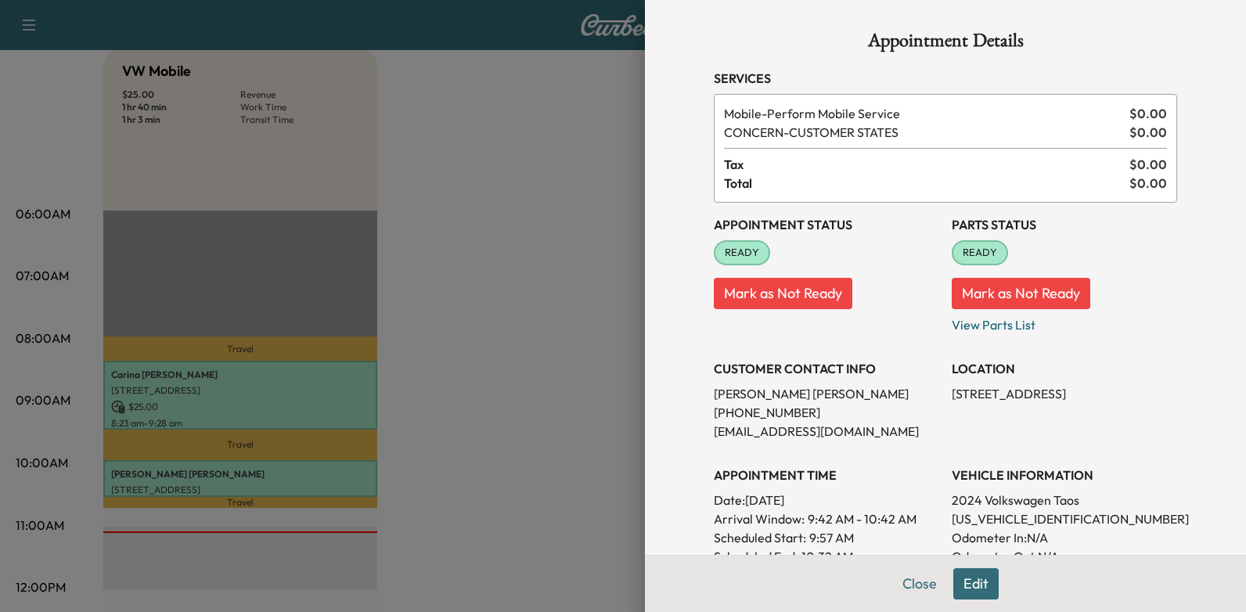
click at [450, 296] on div at bounding box center [623, 306] width 1246 height 612
